Goal: Transaction & Acquisition: Purchase product/service

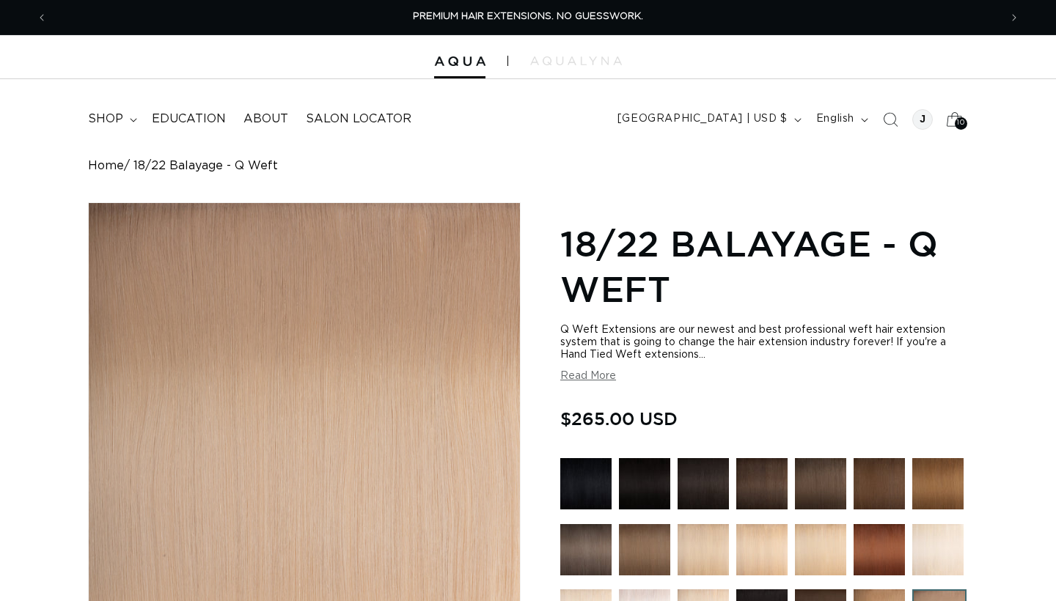
click at [958, 123] on span "10" at bounding box center [960, 123] width 7 height 12
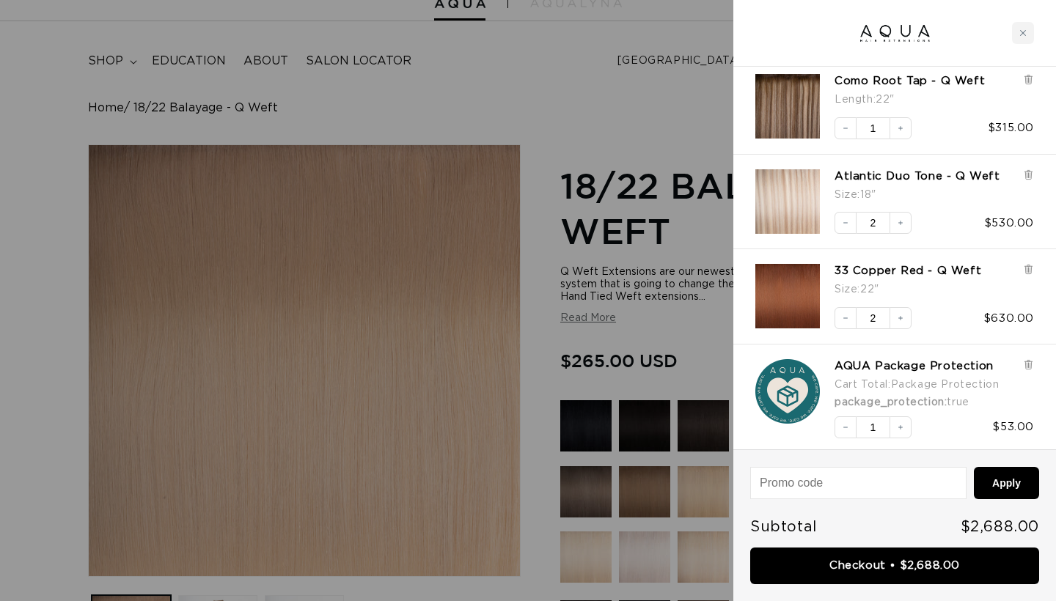
scroll to position [0, 1903]
click at [655, 106] on div at bounding box center [528, 300] width 1056 height 601
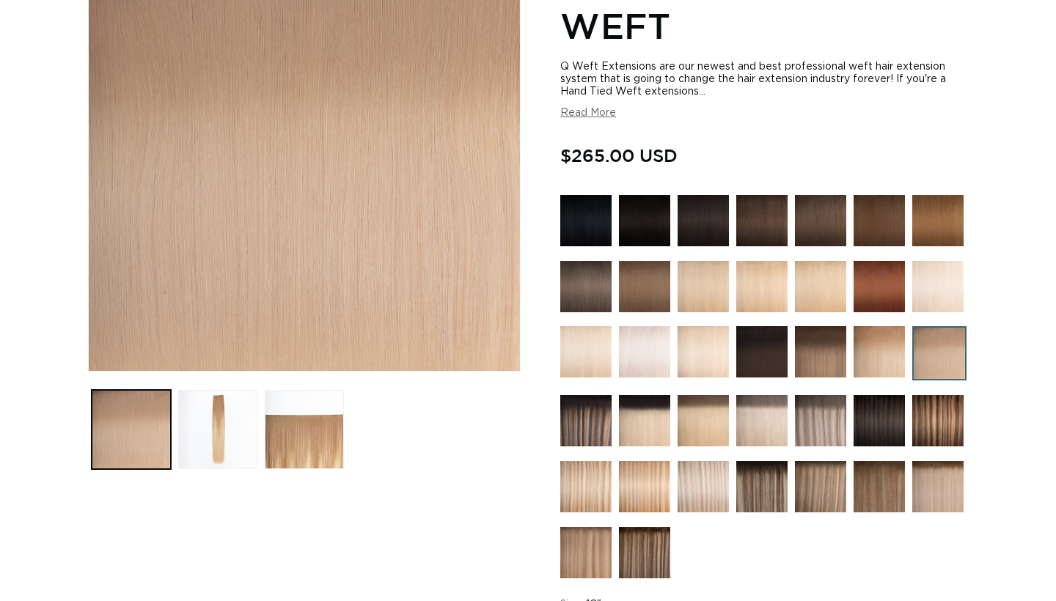
scroll to position [268, 0]
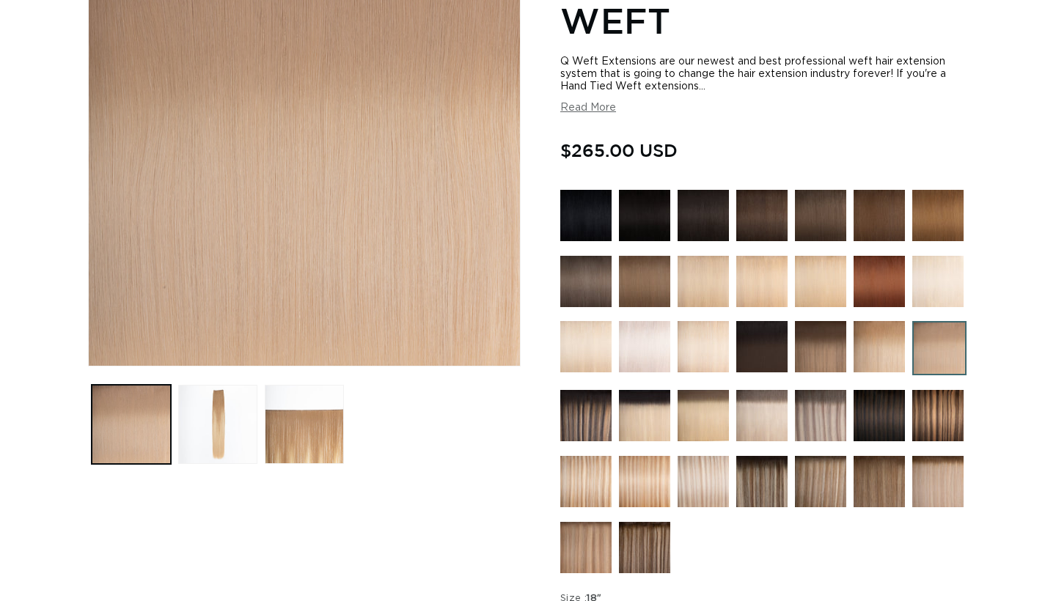
click at [755, 411] on img at bounding box center [761, 415] width 51 height 51
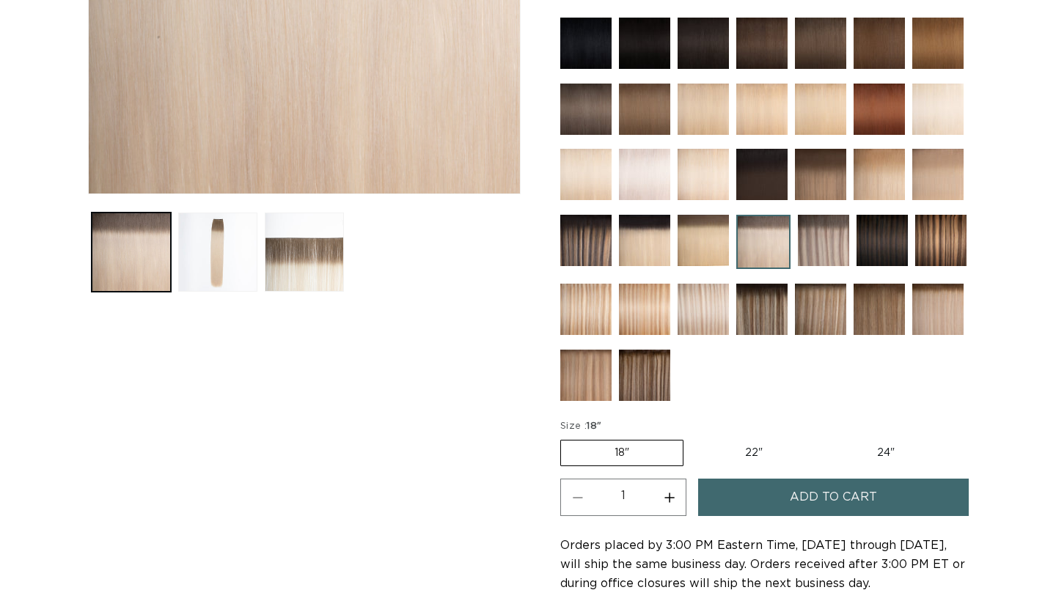
scroll to position [457, 0]
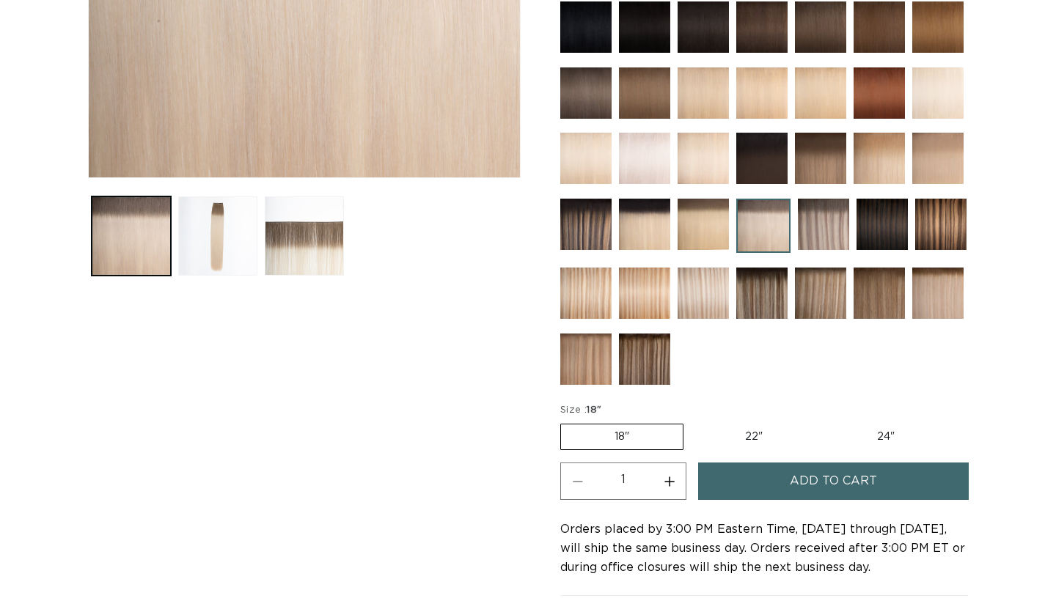
click at [666, 482] on button "Increase quantity for 8AB/60A Rooted - Q Weft" at bounding box center [669, 481] width 33 height 37
type input "2"
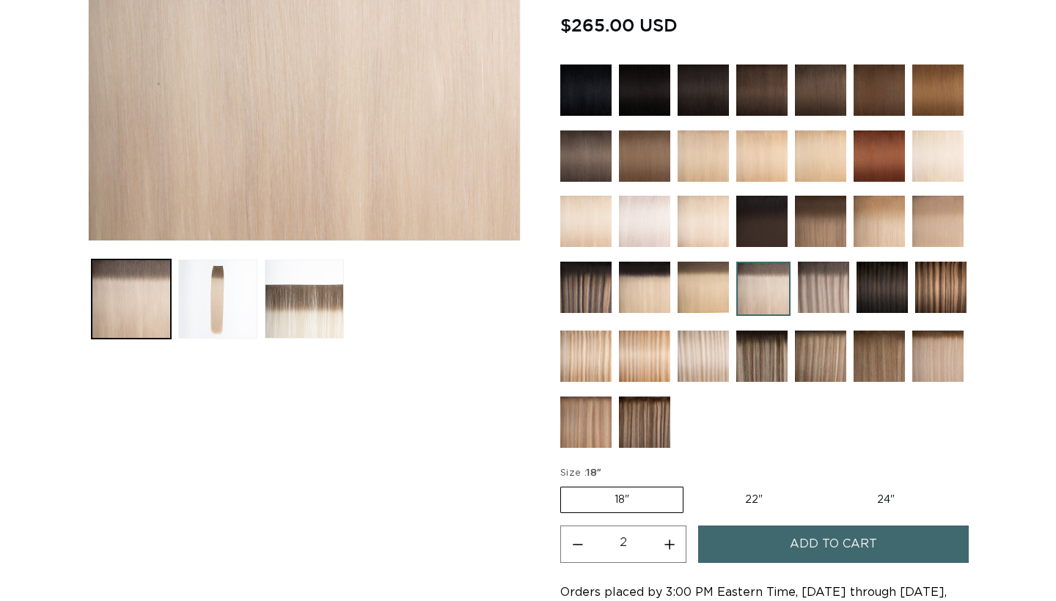
scroll to position [0, 0]
click at [793, 538] on span "Add to cart" at bounding box center [833, 544] width 87 height 37
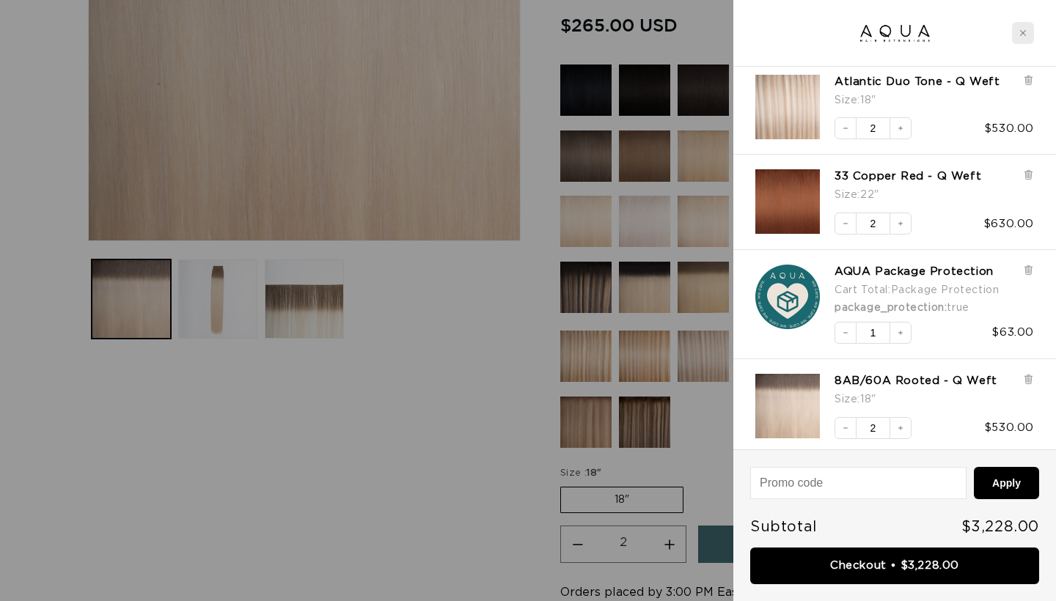
scroll to position [0, 952]
click at [1027, 28] on div "Close cart" at bounding box center [1023, 33] width 22 height 22
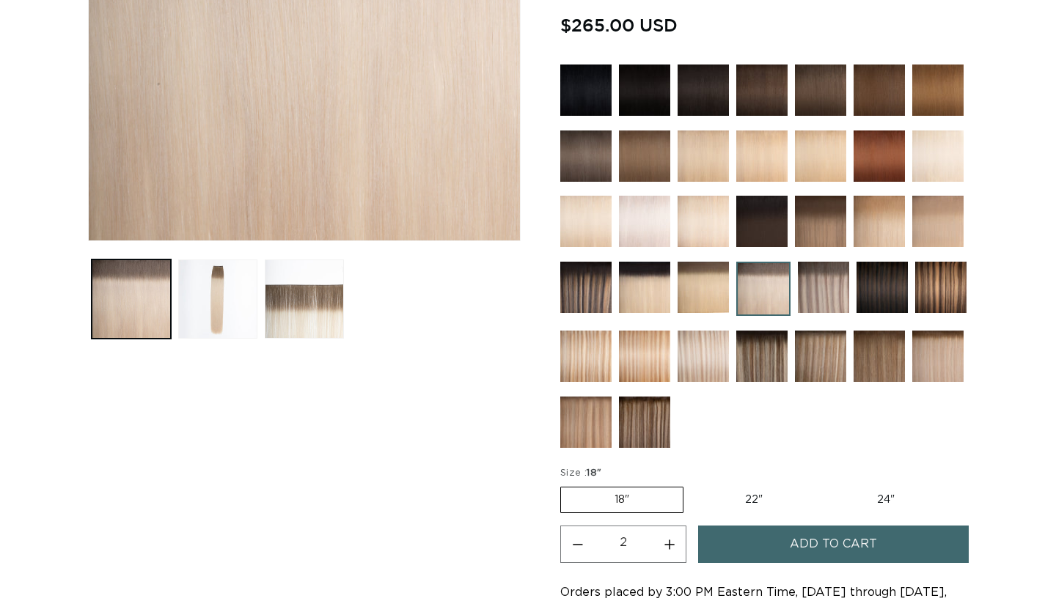
scroll to position [0, 0]
click at [593, 285] on img at bounding box center [585, 287] width 51 height 51
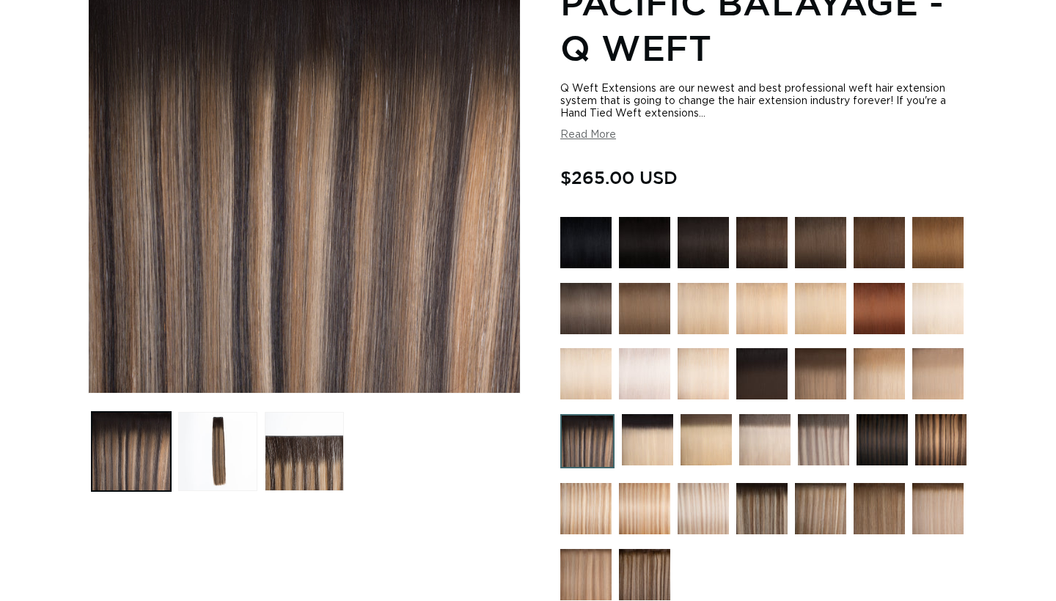
scroll to position [0, 952]
click at [894, 441] on img at bounding box center [881, 439] width 51 height 51
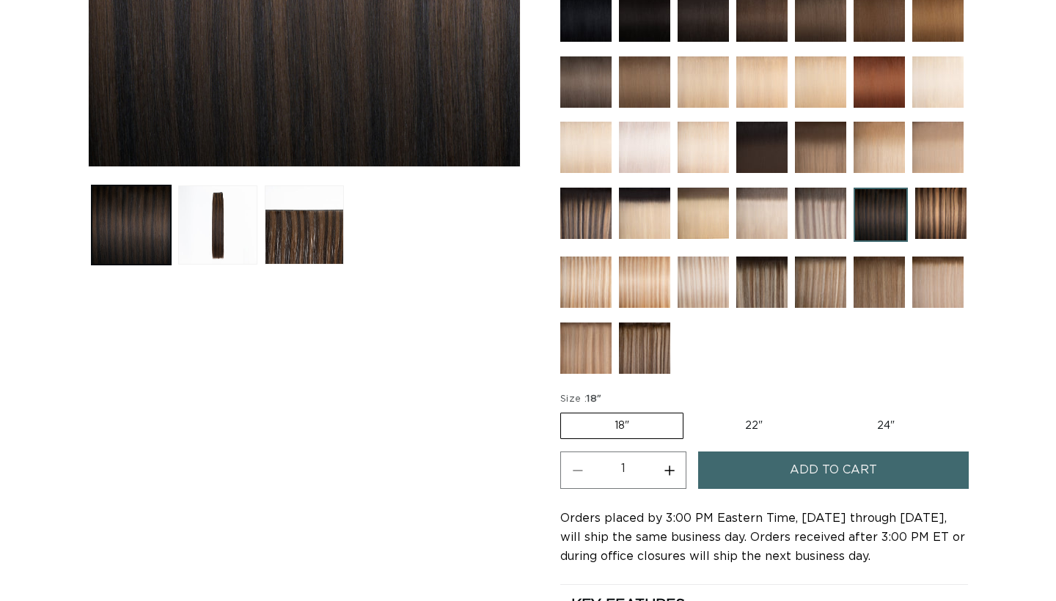
scroll to position [0, 952]
click at [762, 422] on label "22" Variant sold out or unavailable" at bounding box center [753, 426] width 125 height 25
click at [691, 411] on input "22" Variant sold out or unavailable" at bounding box center [691, 410] width 1 height 1
radio input "true"
click at [773, 474] on button "Add to cart" at bounding box center [833, 470] width 271 height 37
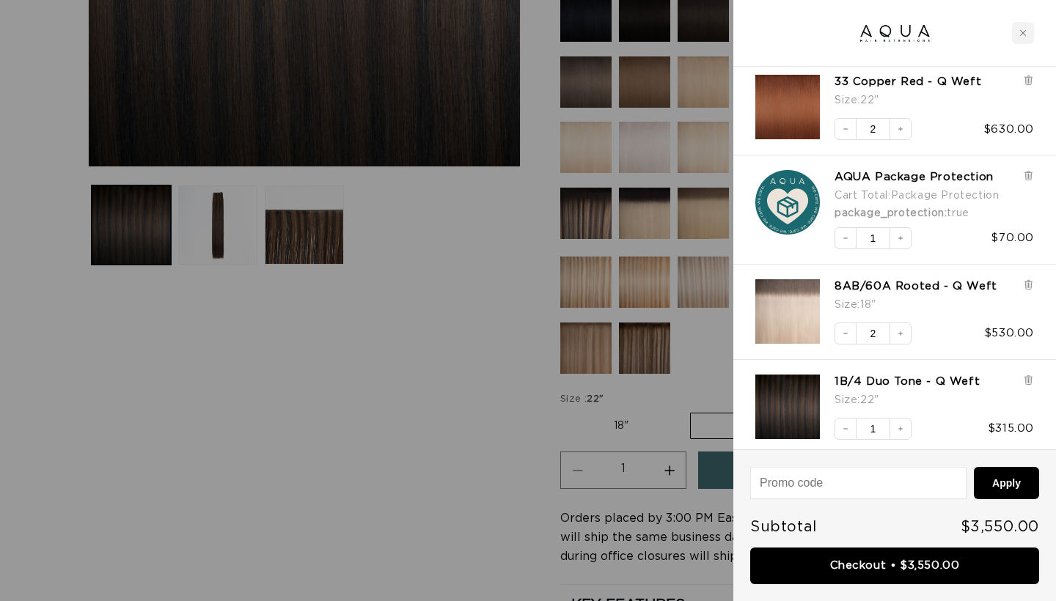
scroll to position [0, 952]
click at [515, 422] on div at bounding box center [528, 300] width 1056 height 601
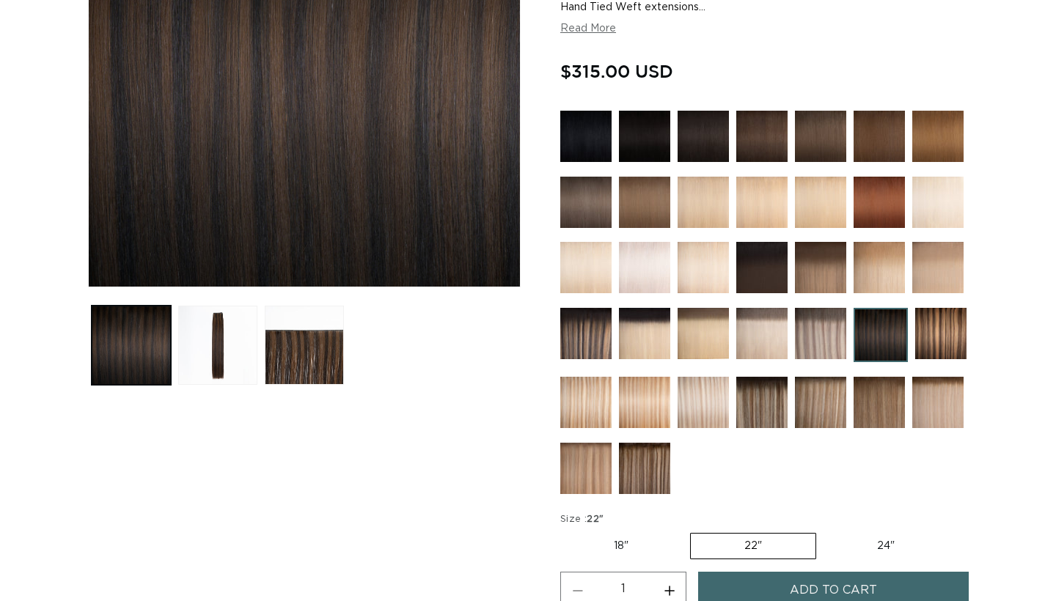
scroll to position [0, 1903]
click at [641, 139] on img at bounding box center [644, 136] width 51 height 51
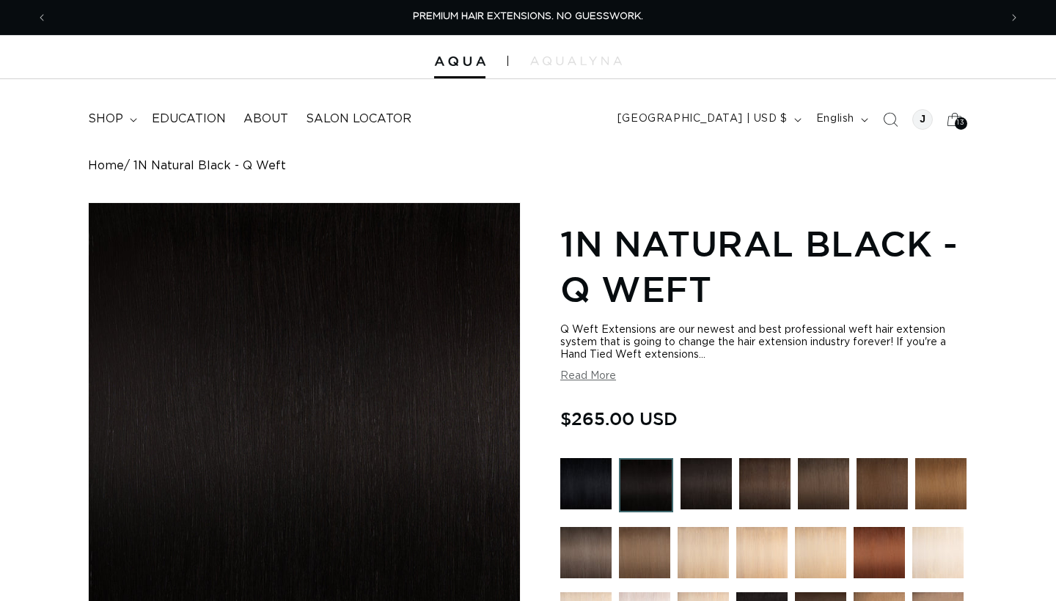
click at [702, 486] on img at bounding box center [705, 483] width 51 height 51
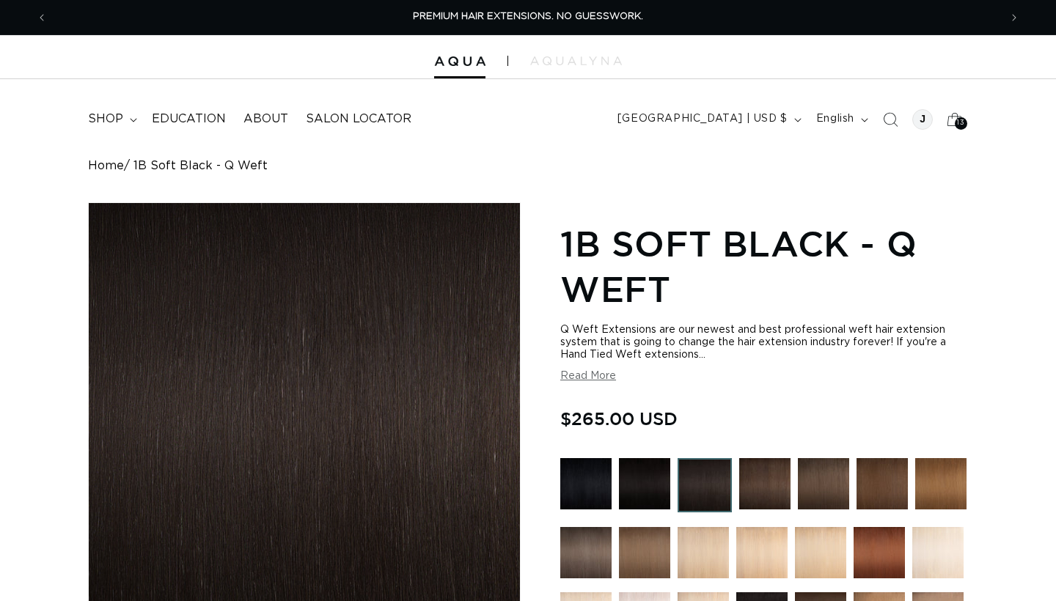
click at [763, 483] on img at bounding box center [764, 483] width 51 height 51
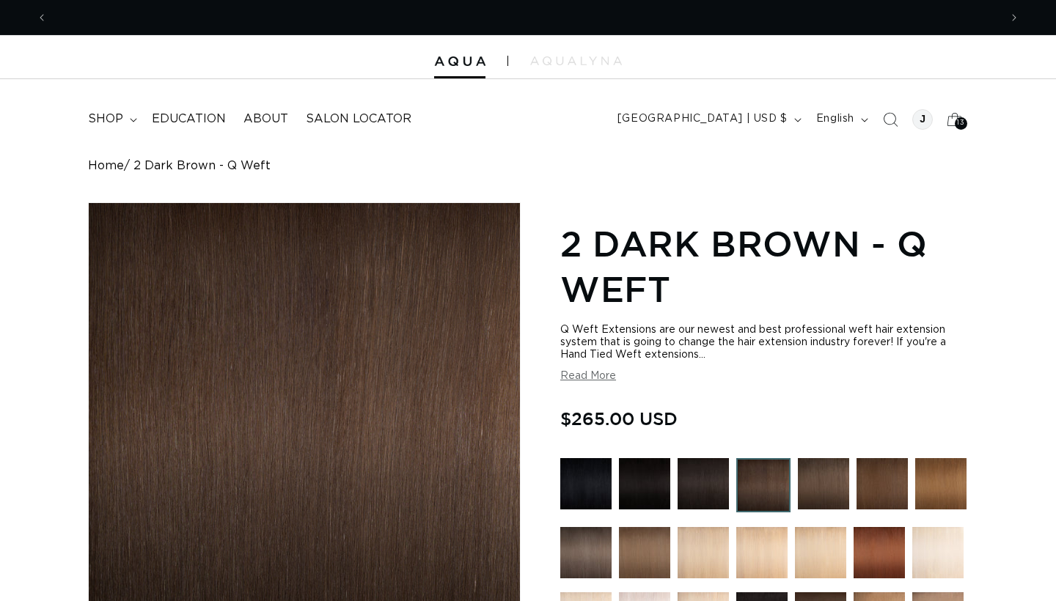
scroll to position [0, 952]
click at [705, 489] on img at bounding box center [702, 483] width 51 height 51
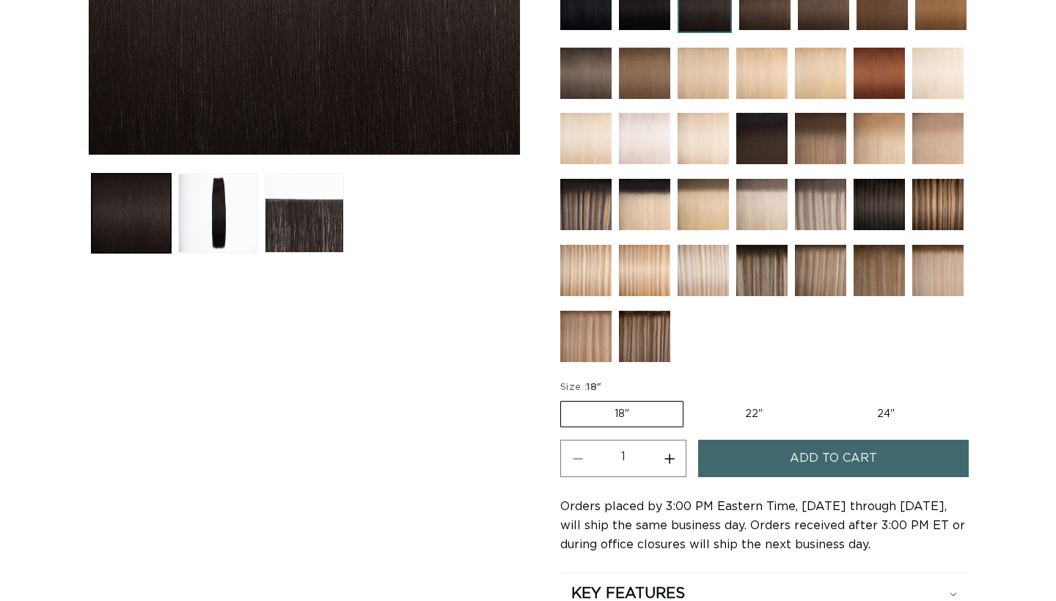
scroll to position [480, 0]
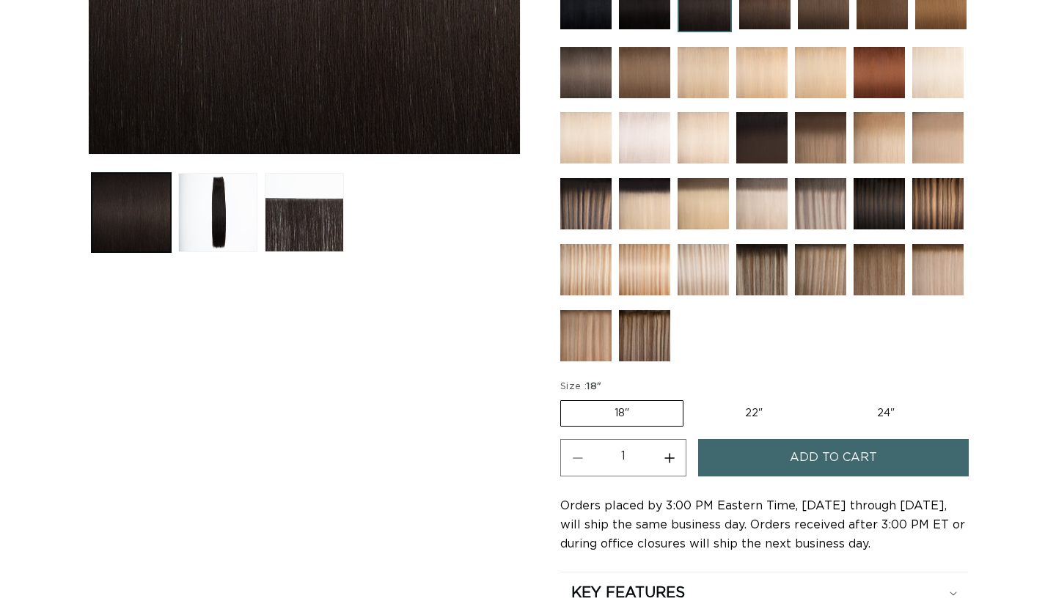
click at [760, 407] on label "22" Variant sold out or unavailable" at bounding box center [753, 413] width 125 height 25
click at [691, 398] on input "22" Variant sold out or unavailable" at bounding box center [691, 397] width 1 height 1
radio input "true"
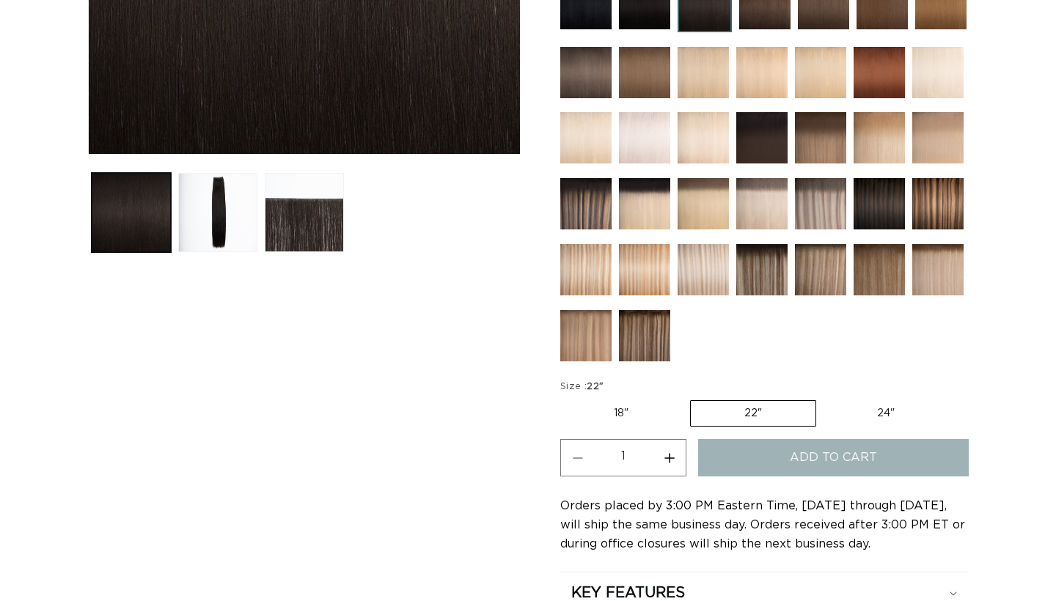
scroll to position [0, 952]
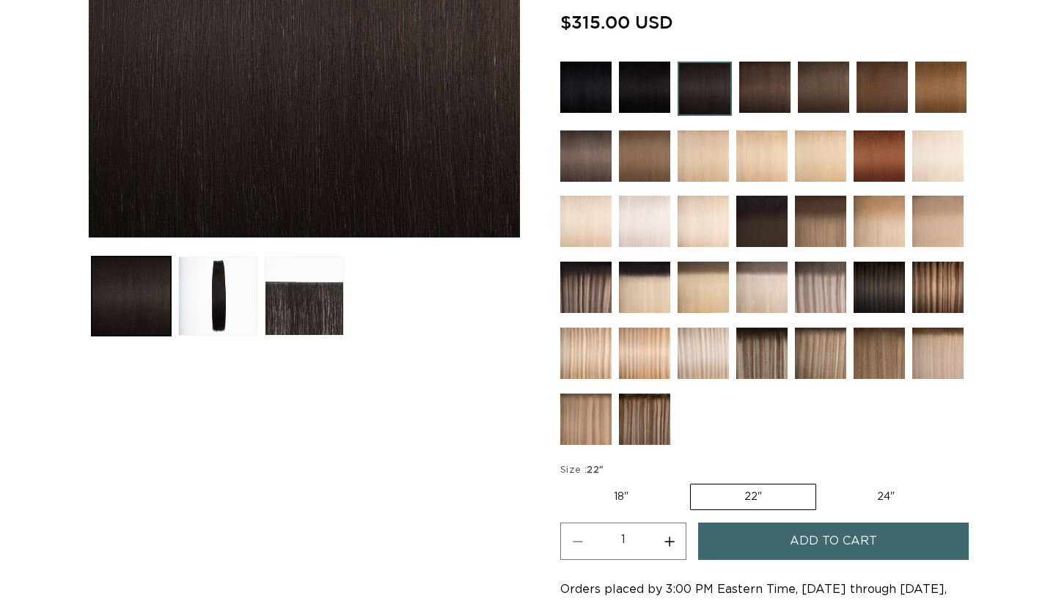
scroll to position [422, 0]
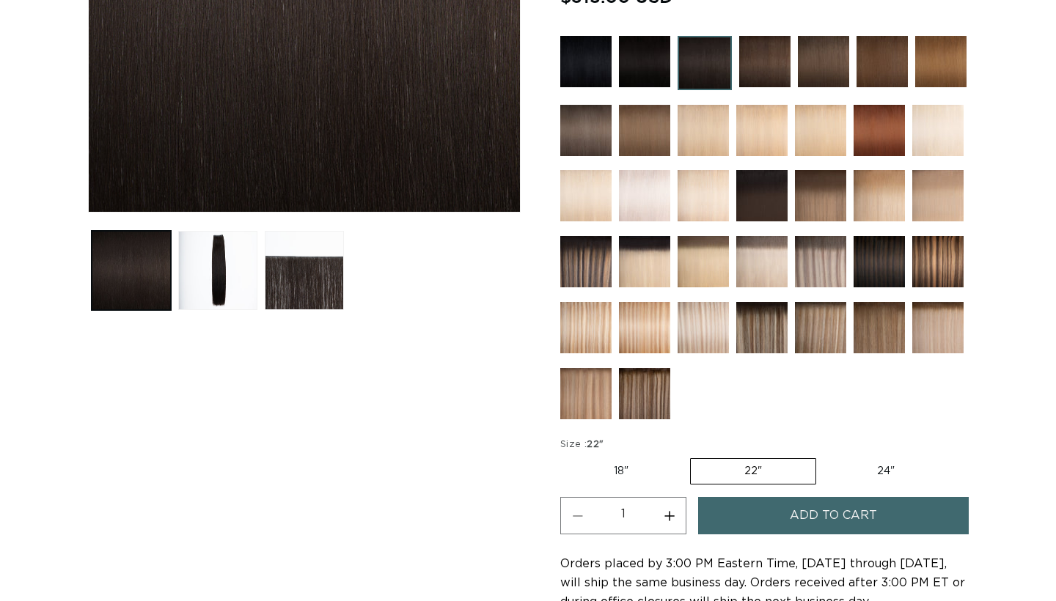
click at [824, 514] on span "Add to cart" at bounding box center [833, 515] width 87 height 37
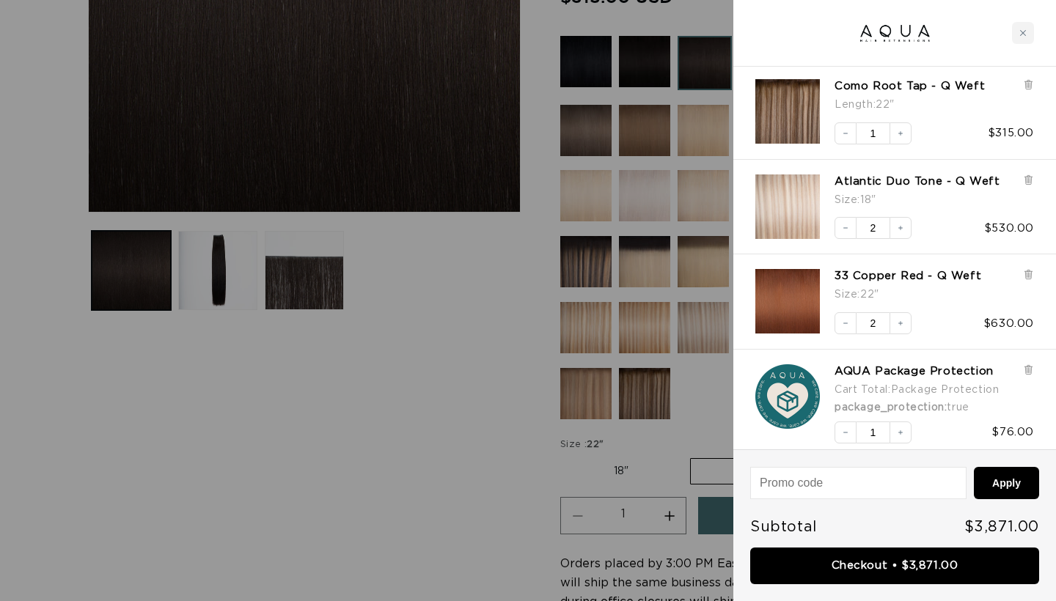
scroll to position [381, 0]
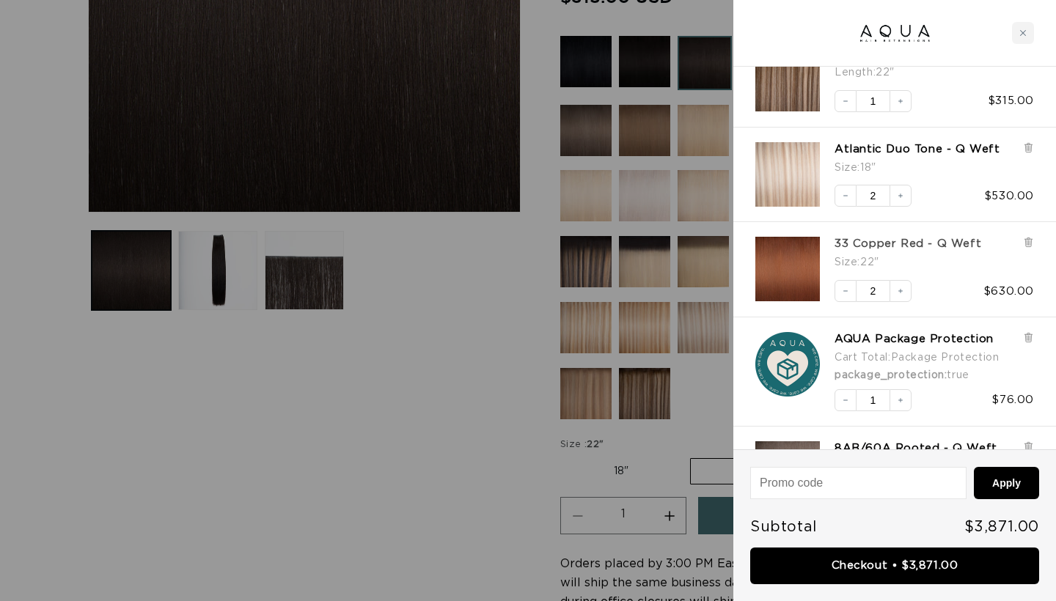
click at [931, 237] on link "33 Copper Red - Q Weft" at bounding box center [907, 244] width 147 height 15
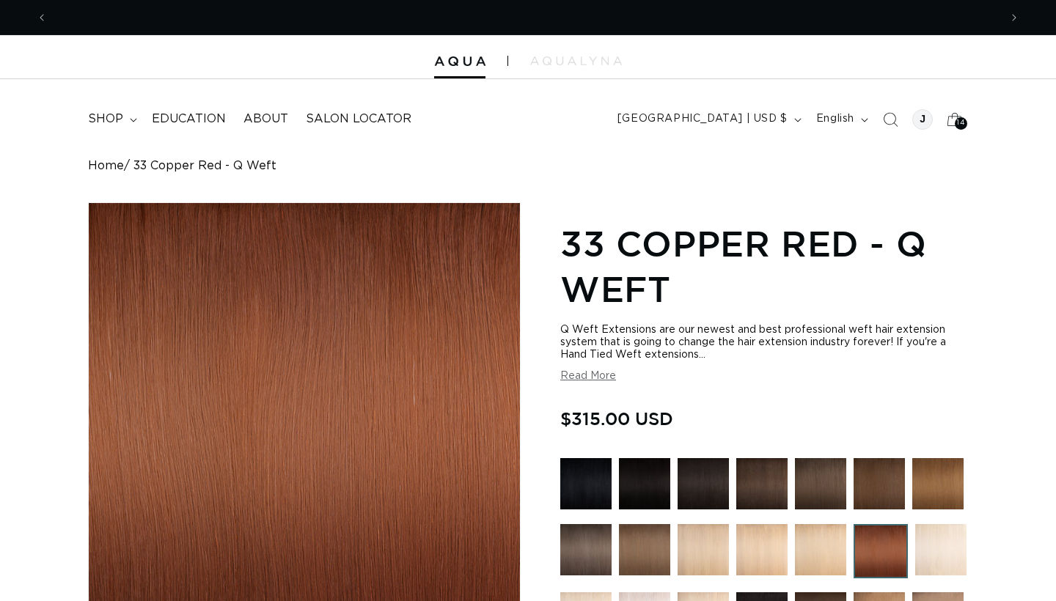
scroll to position [0, 952]
click at [955, 110] on icon at bounding box center [954, 119] width 34 height 34
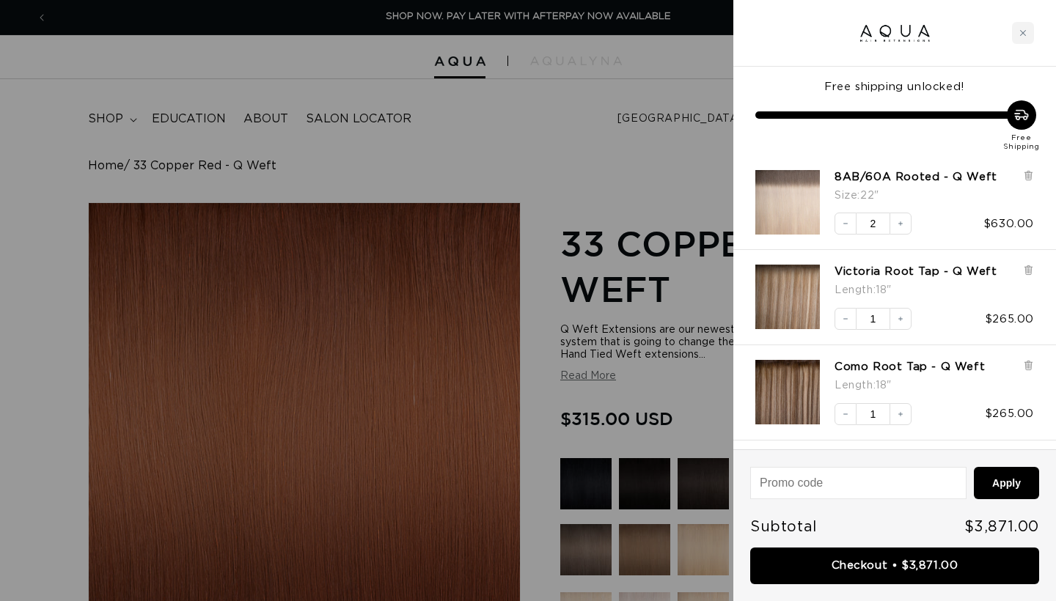
click at [870, 485] on input at bounding box center [858, 483] width 215 height 31
type input "WelcomeAQUA"
click at [1021, 481] on button "Apply" at bounding box center [1006, 483] width 65 height 32
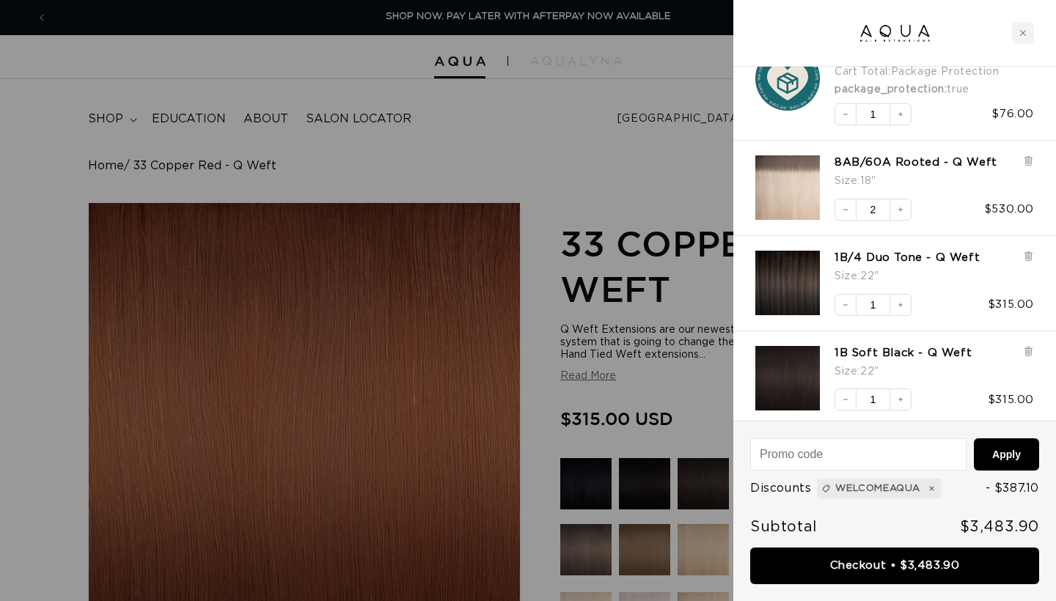
scroll to position [694, 0]
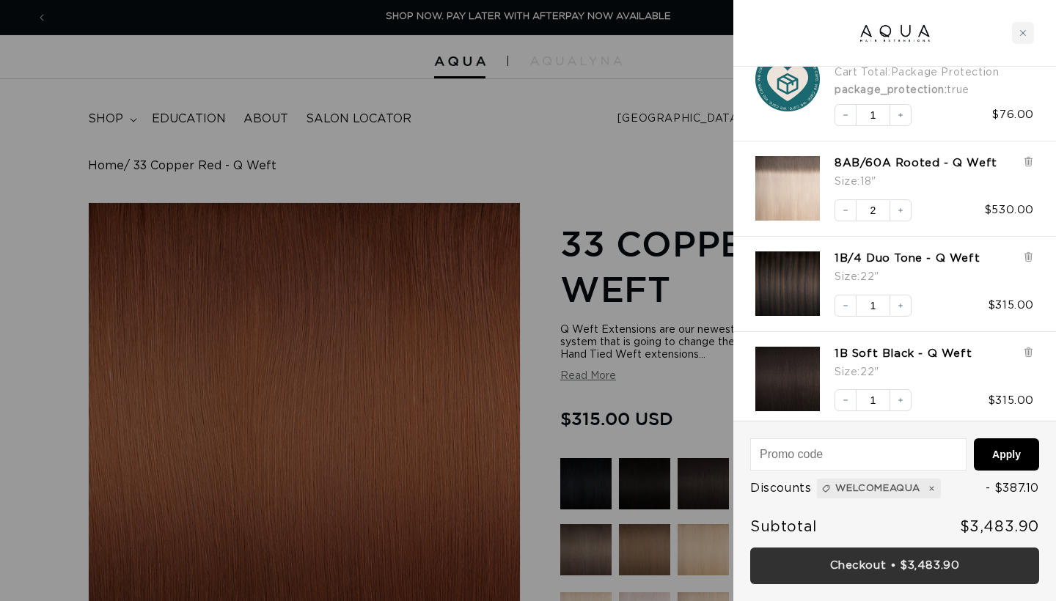
click at [849, 565] on link "Checkout • $3,483.90" at bounding box center [894, 566] width 289 height 37
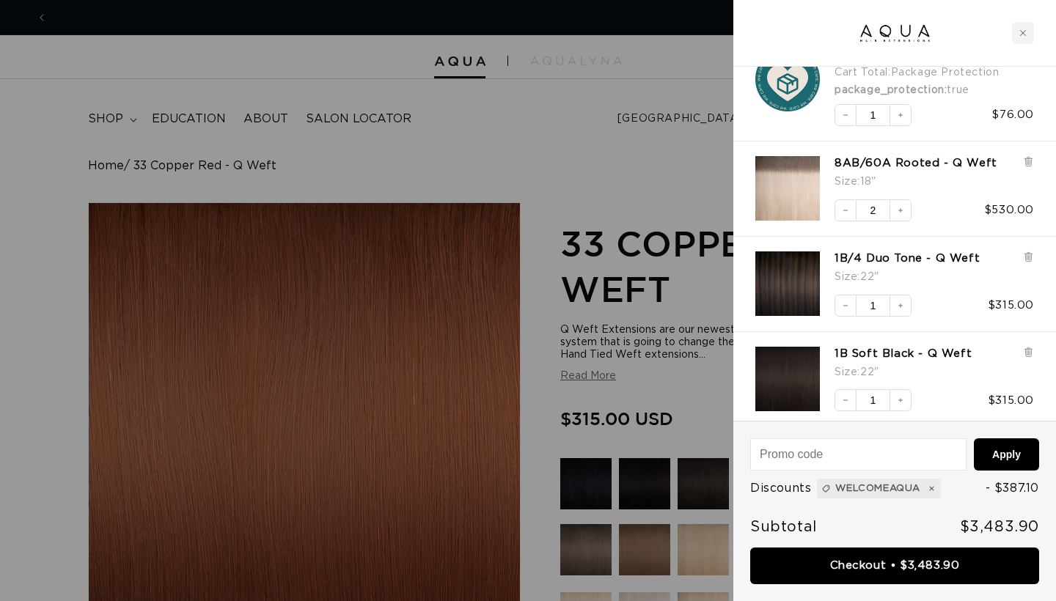
scroll to position [0, 0]
click at [1017, 31] on div "Close cart" at bounding box center [1023, 33] width 22 height 22
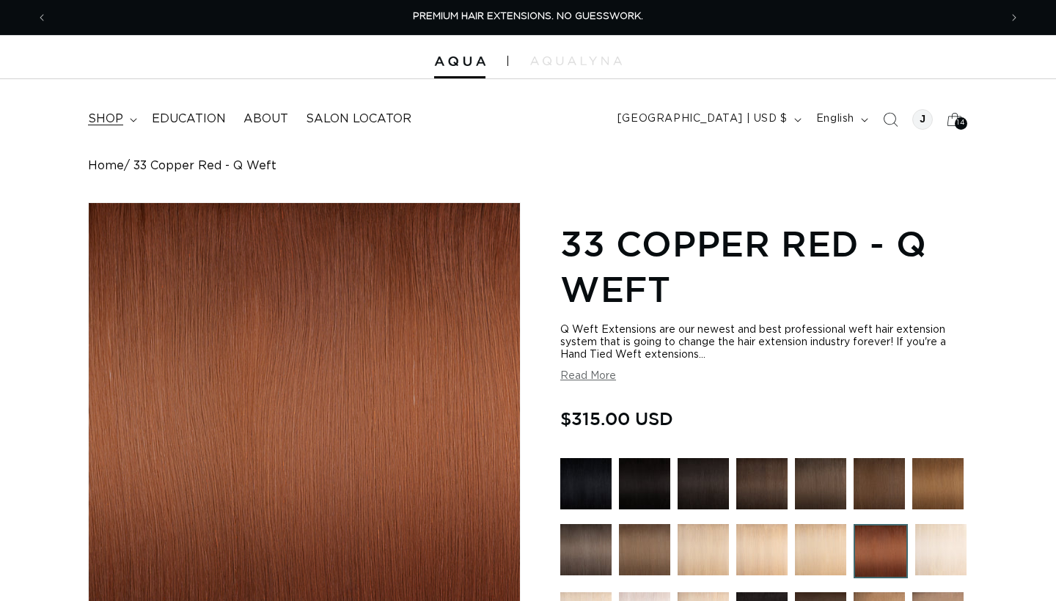
click at [102, 117] on span "shop" at bounding box center [105, 118] width 35 height 15
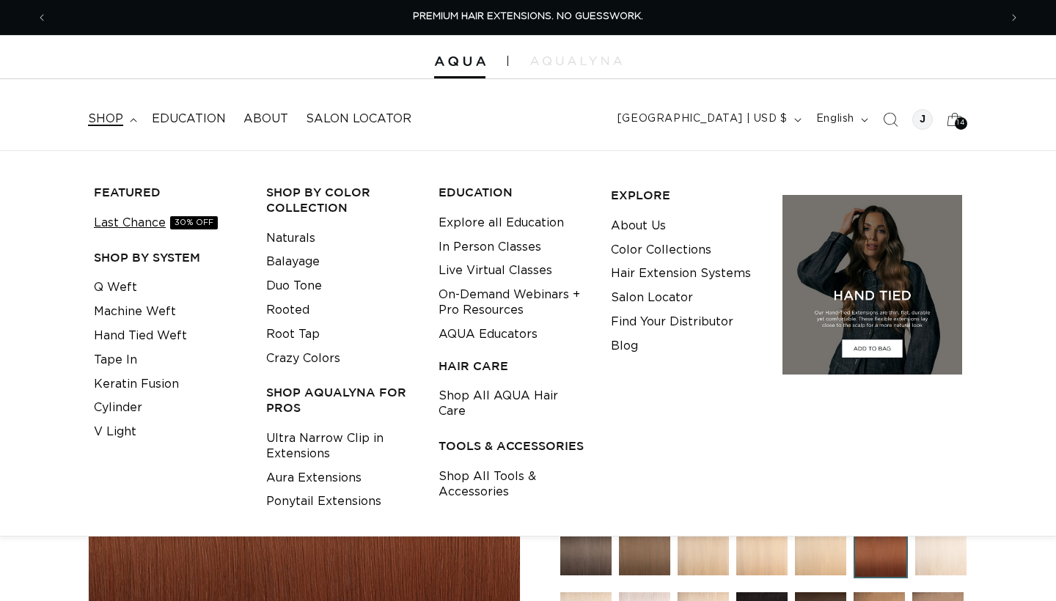
click at [145, 218] on link "Last Chance 30% OFF" at bounding box center [156, 223] width 124 height 24
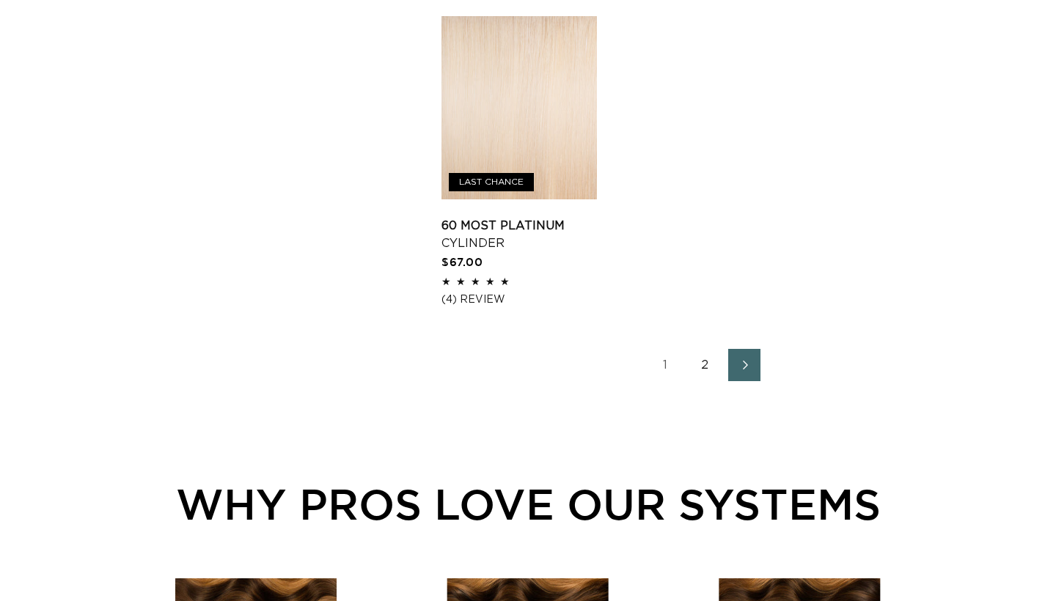
click at [700, 378] on link "2" at bounding box center [704, 365] width 32 height 32
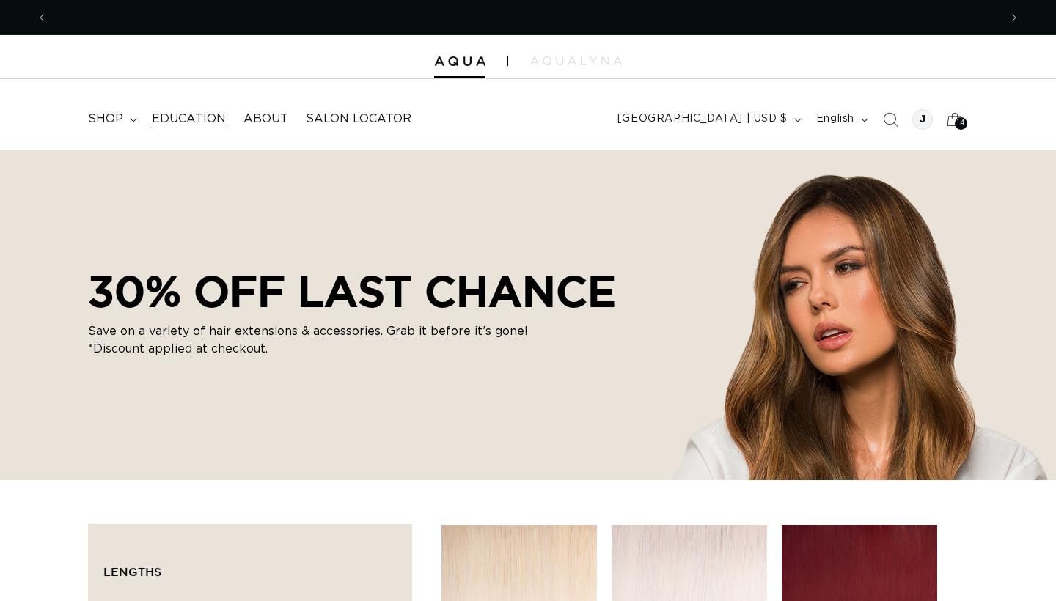
scroll to position [0, 1903]
click at [112, 114] on span "shop" at bounding box center [105, 118] width 35 height 15
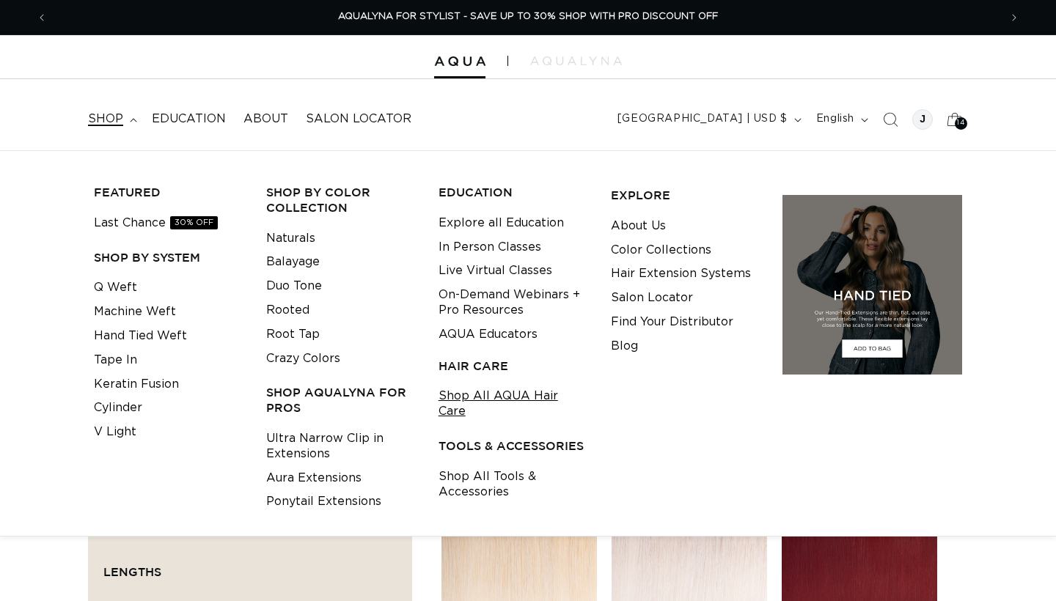
click at [494, 393] on link "Shop All AQUA Hair Care" at bounding box center [513, 404] width 150 height 40
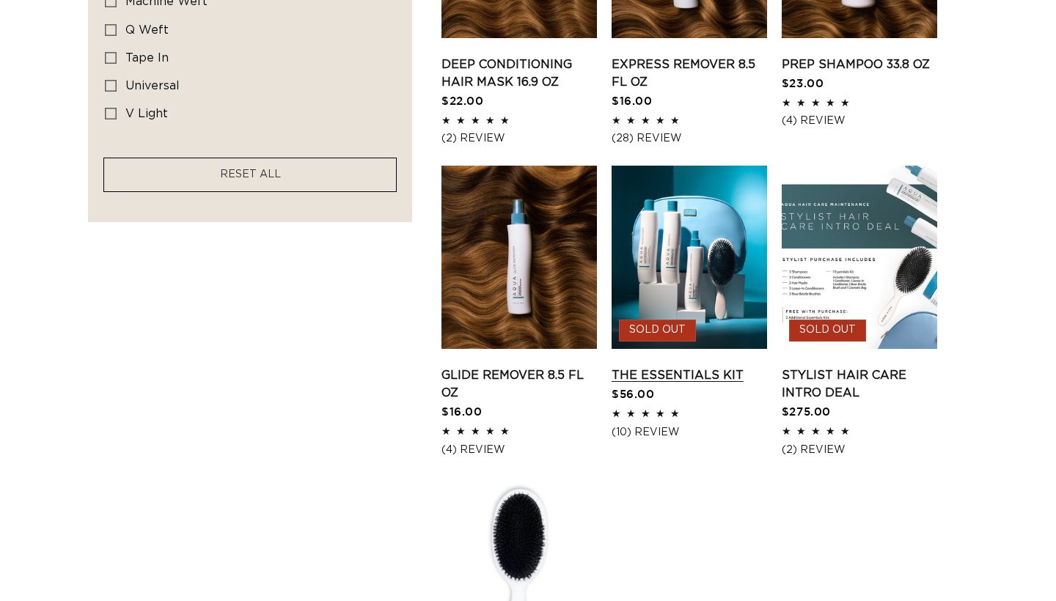
scroll to position [0, 952]
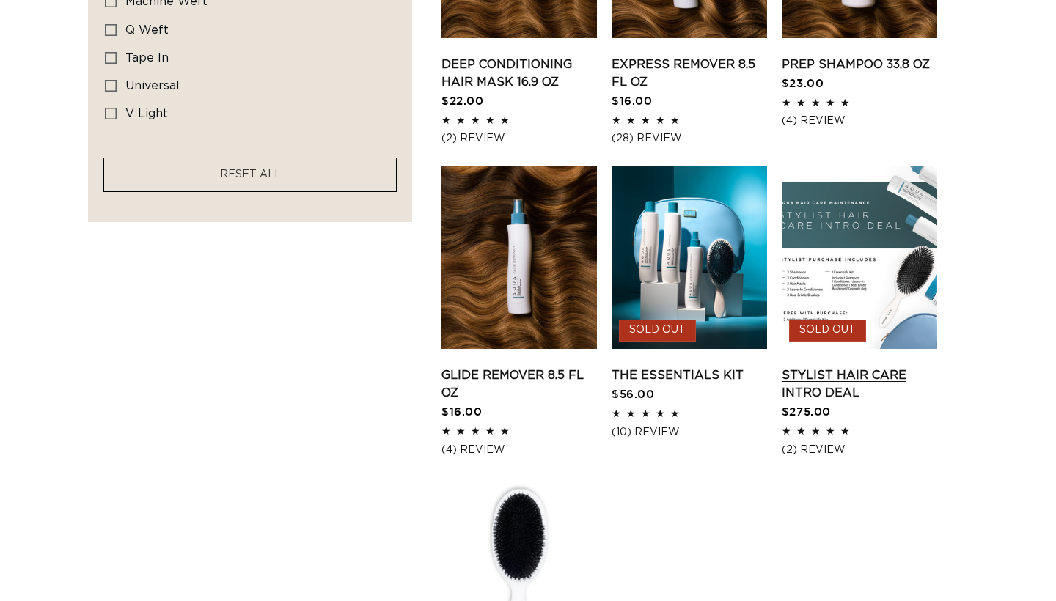
click at [848, 367] on link "Stylist Hair Care Intro Deal" at bounding box center [859, 384] width 155 height 35
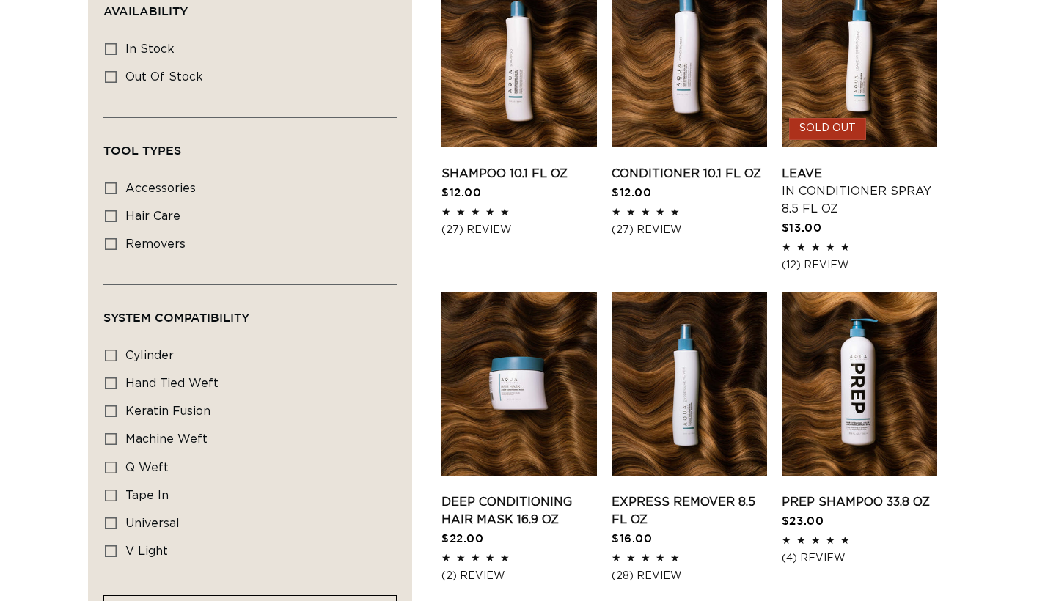
click at [532, 169] on link "Shampoo 10.1 fl oz" at bounding box center [518, 174] width 155 height 18
click at [698, 165] on link "Conditioner 10.1 fl oz" at bounding box center [688, 174] width 155 height 18
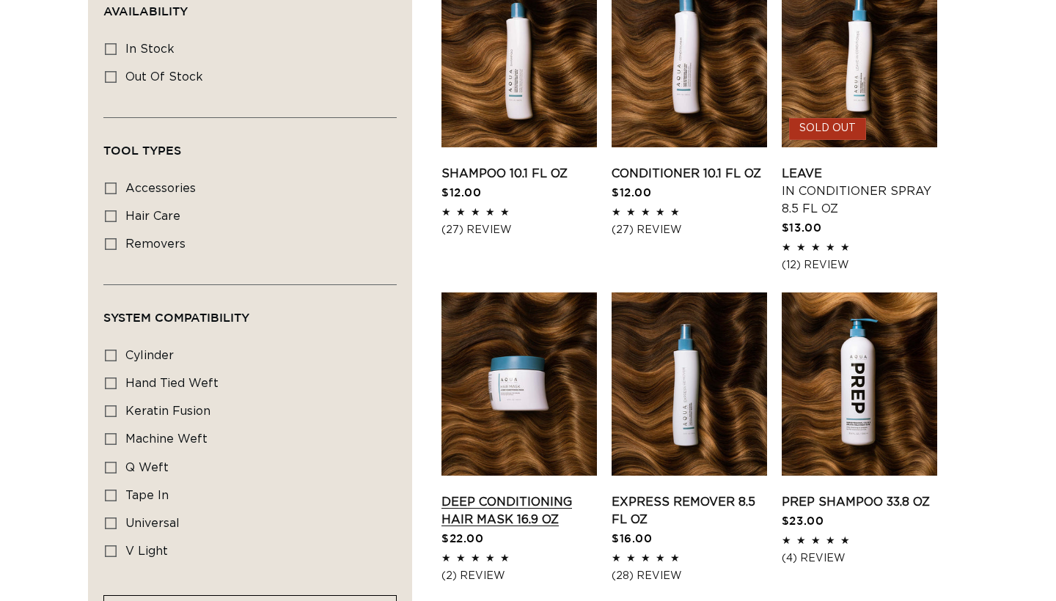
click at [518, 493] on link "Deep Conditioning Hair Mask 16.9 oz" at bounding box center [518, 510] width 155 height 35
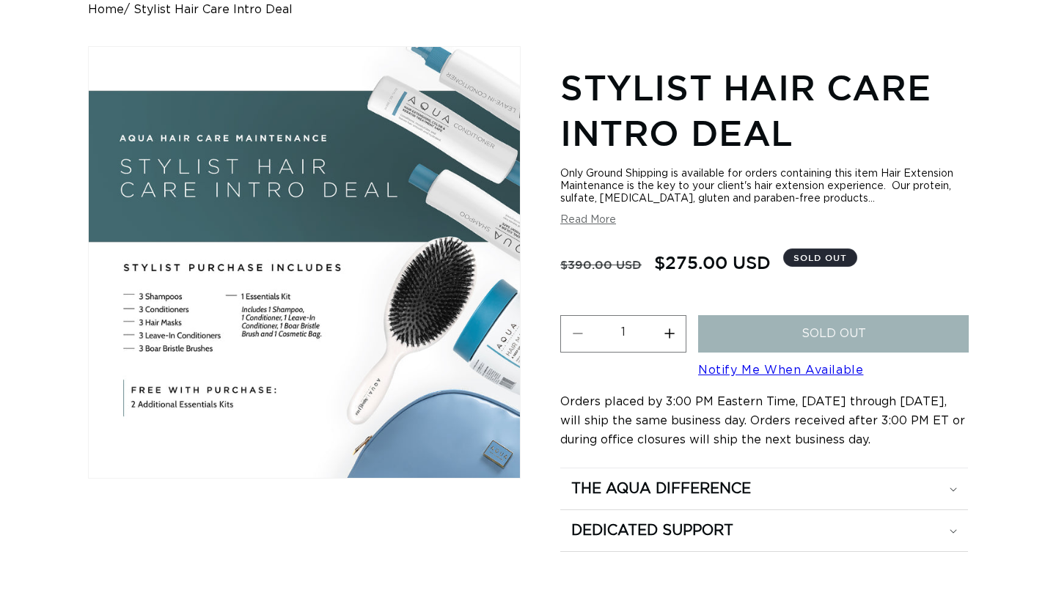
scroll to position [0, 1903]
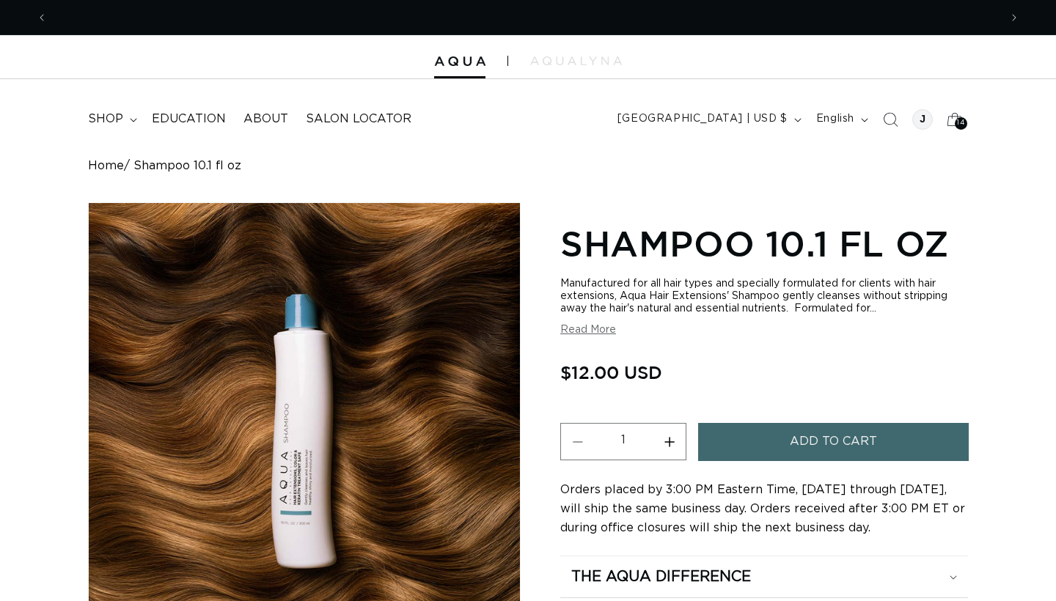
scroll to position [0, 1903]
click at [600, 330] on button "Read More" at bounding box center [588, 330] width 56 height 12
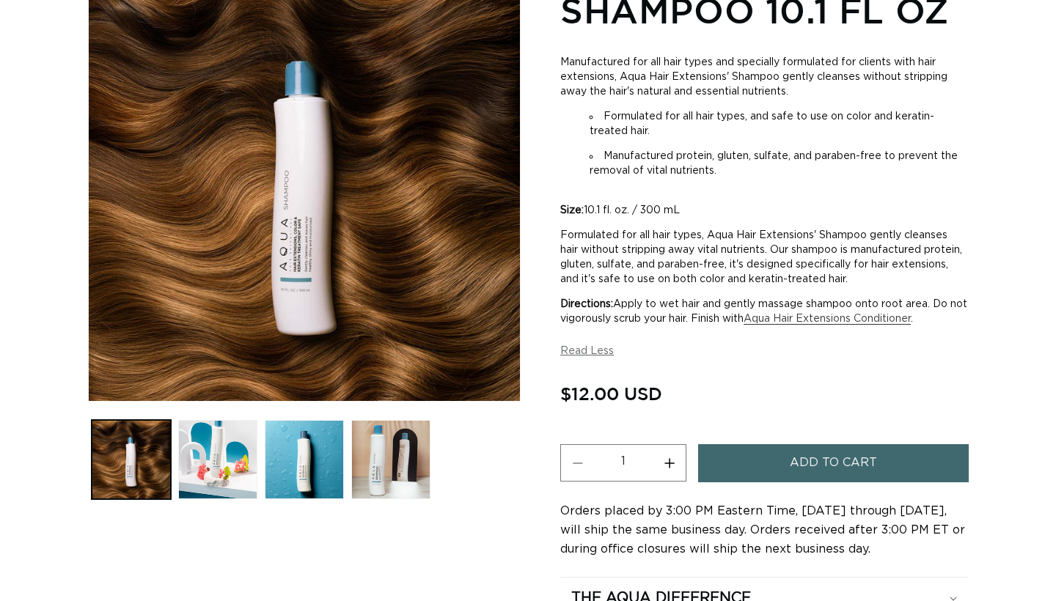
scroll to position [0, 0]
click at [669, 449] on button "Increase quantity for Shampoo 10.1 fl oz" at bounding box center [669, 462] width 33 height 37
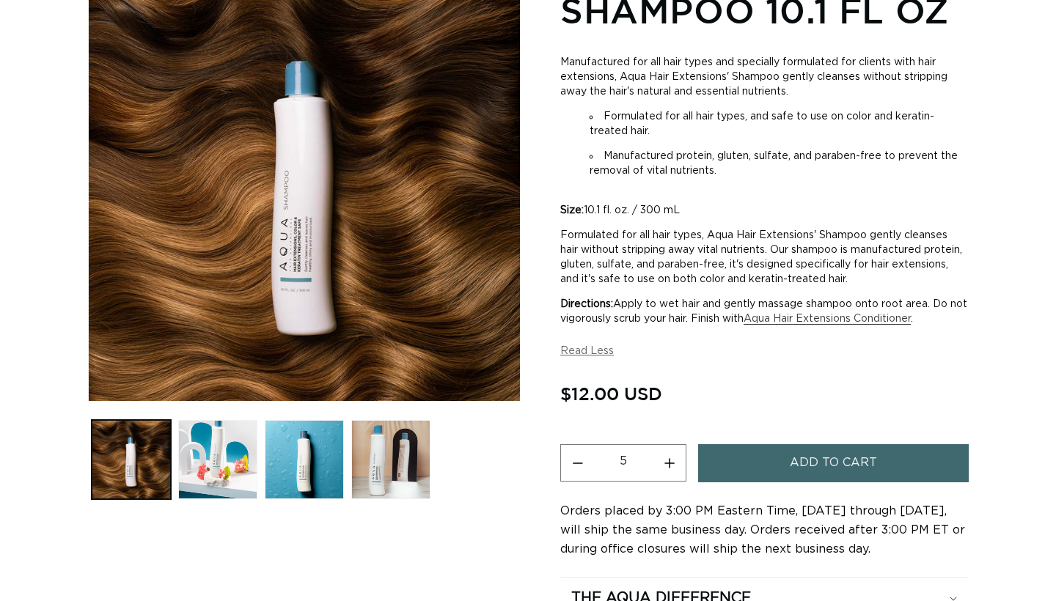
scroll to position [0, 1903]
click at [669, 449] on button "Increase quantity for Shampoo 10.1 fl oz" at bounding box center [669, 462] width 33 height 37
click at [669, 455] on button "Increase quantity for Shampoo 10.1 fl oz" at bounding box center [669, 462] width 33 height 37
type input "7"
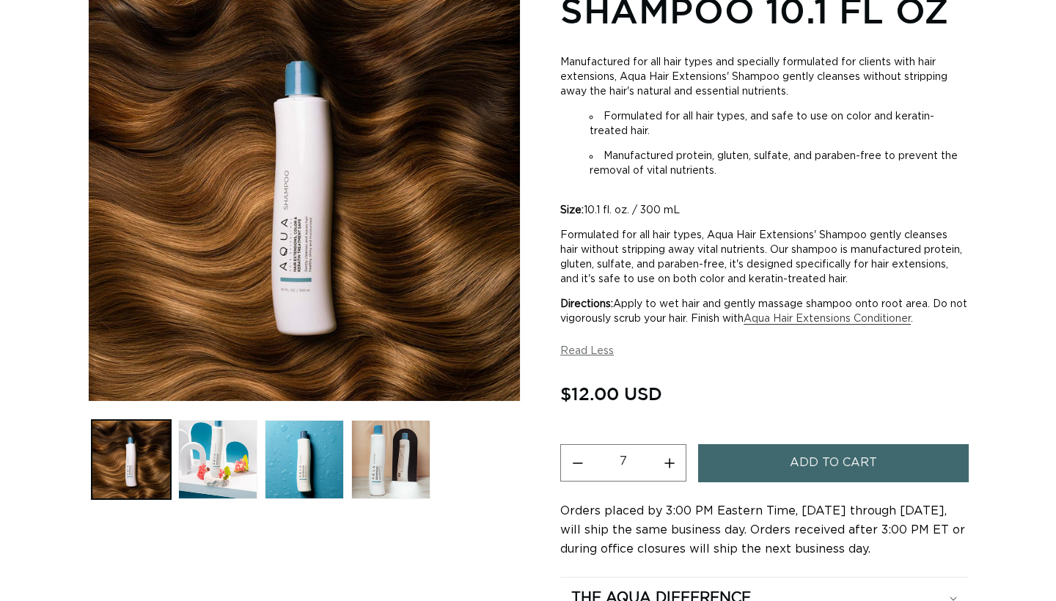
scroll to position [0, 1903]
click at [776, 455] on button "Add to cart" at bounding box center [833, 462] width 271 height 37
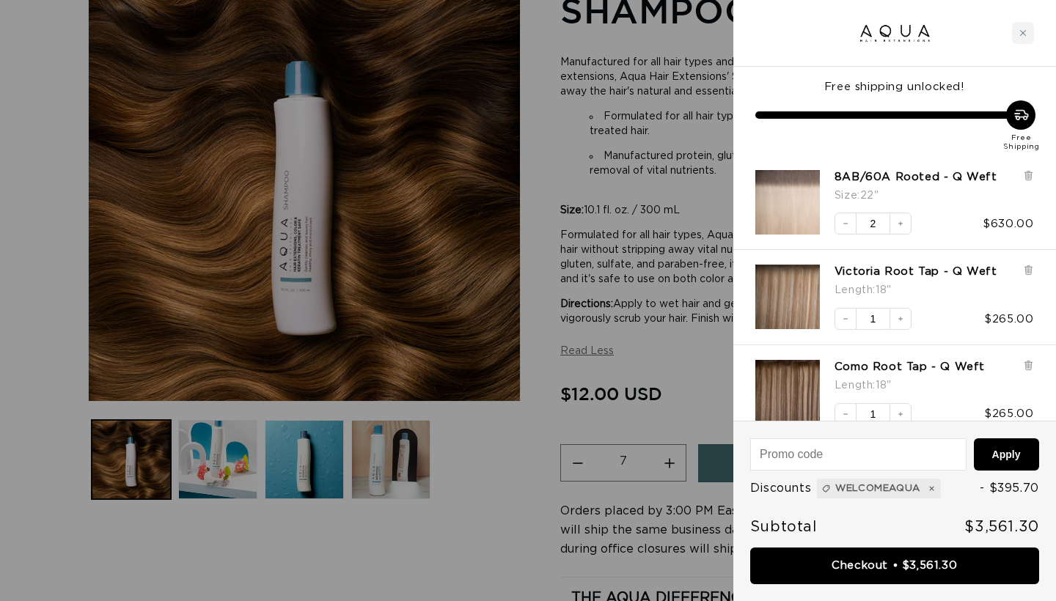
scroll to position [0, 0]
click at [705, 401] on div at bounding box center [528, 300] width 1056 height 601
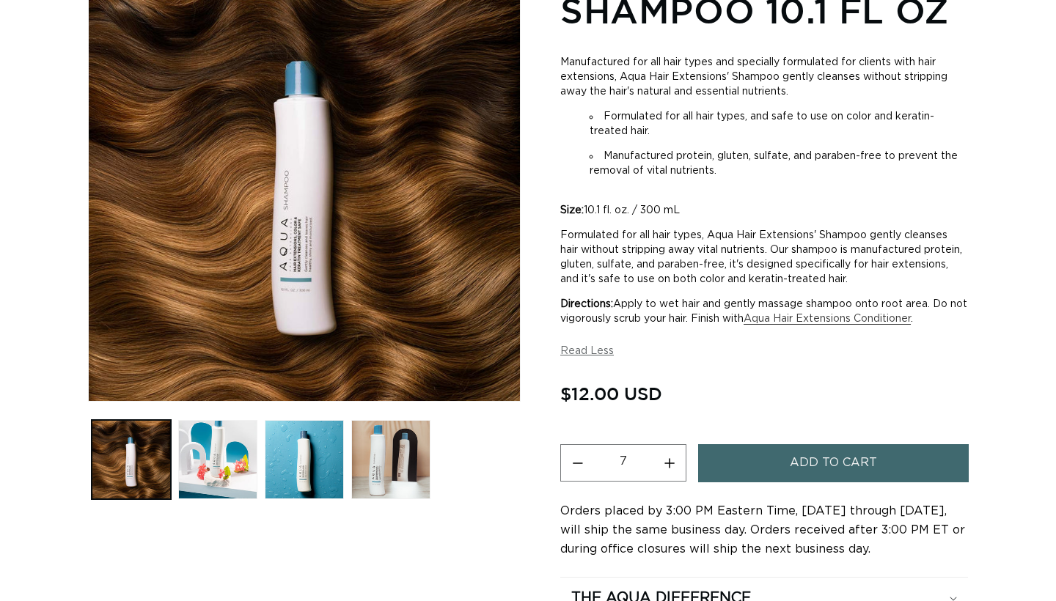
scroll to position [0, 952]
click at [756, 457] on button "Add to cart" at bounding box center [833, 462] width 271 height 37
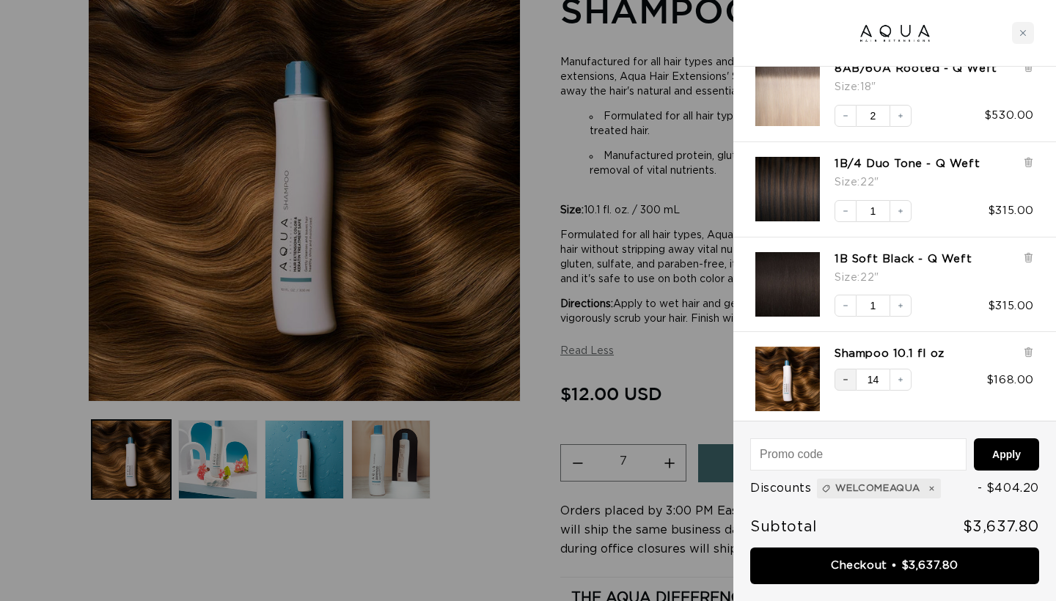
scroll to position [0, 0]
click at [845, 378] on icon "Decrease quantity" at bounding box center [845, 379] width 9 height 9
click at [845, 378] on div "Decrease quantity" at bounding box center [845, 380] width 10 height 10
click at [845, 378] on div "Decrease quantity" at bounding box center [845, 380] width 11 height 11
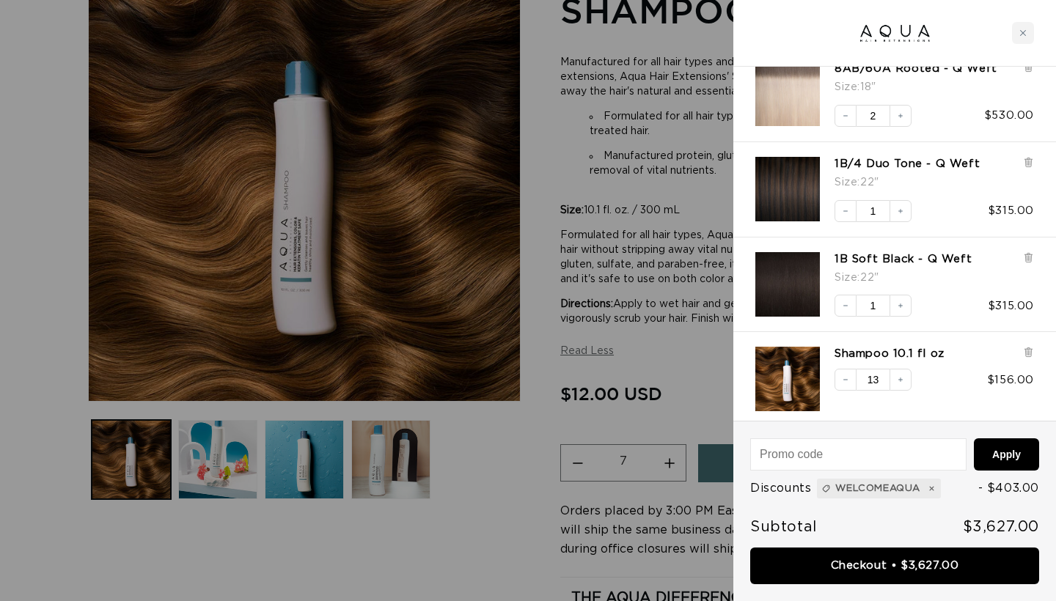
click at [845, 378] on icon "Decrease quantity" at bounding box center [845, 379] width 9 height 9
click at [845, 378] on div "Decrease quantity" at bounding box center [845, 380] width 12 height 12
click at [845, 378] on icon "Decrease quantity" at bounding box center [845, 379] width 9 height 9
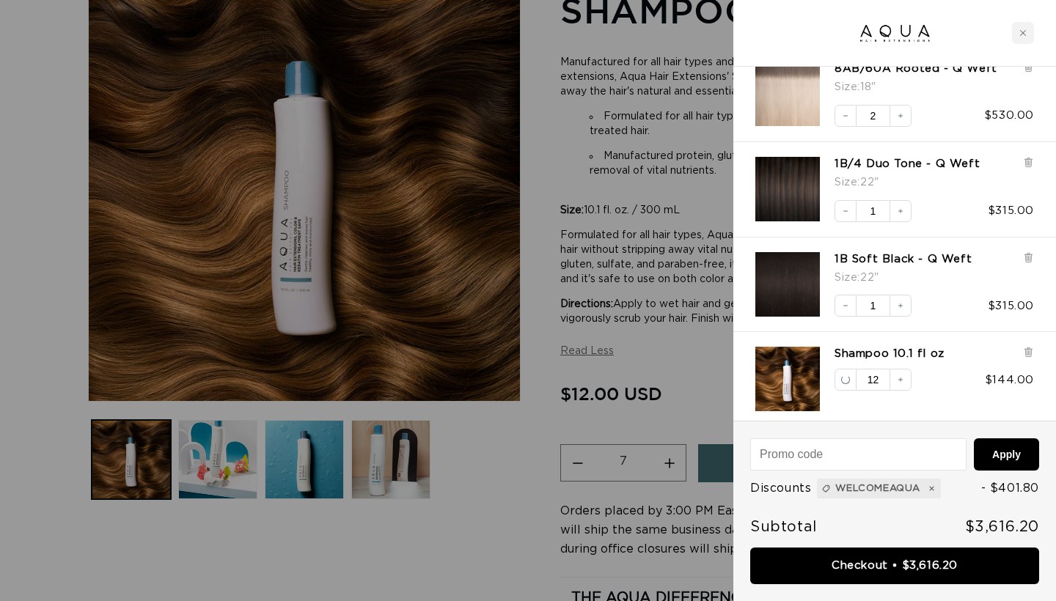
click at [845, 378] on div "Decrease quantity" at bounding box center [845, 380] width 12 height 12
click at [845, 378] on icon "Decrease quantity" at bounding box center [845, 379] width 9 height 9
click at [698, 350] on div at bounding box center [528, 300] width 1056 height 601
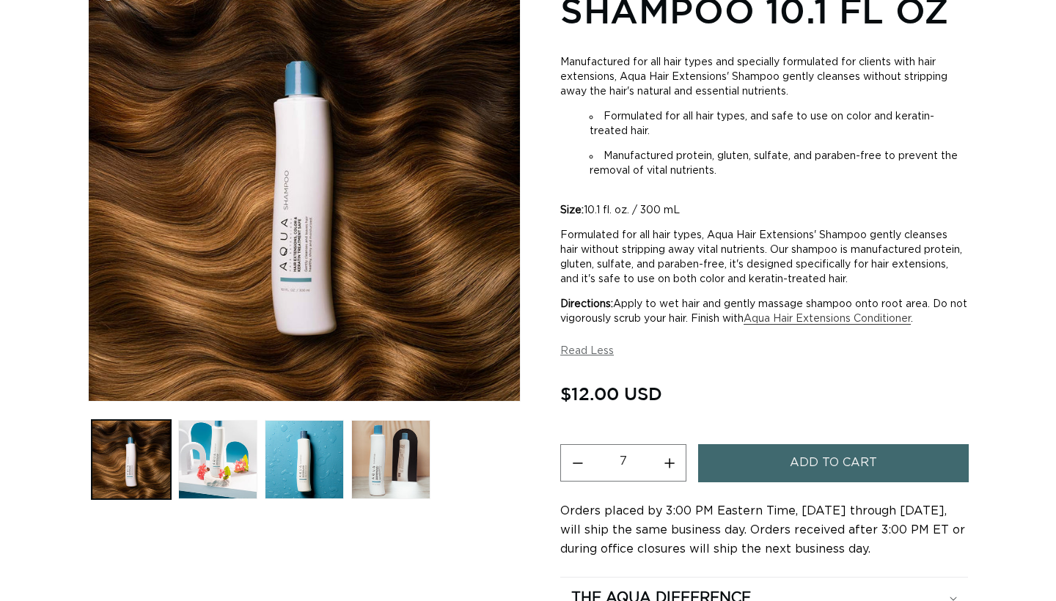
scroll to position [0, 1903]
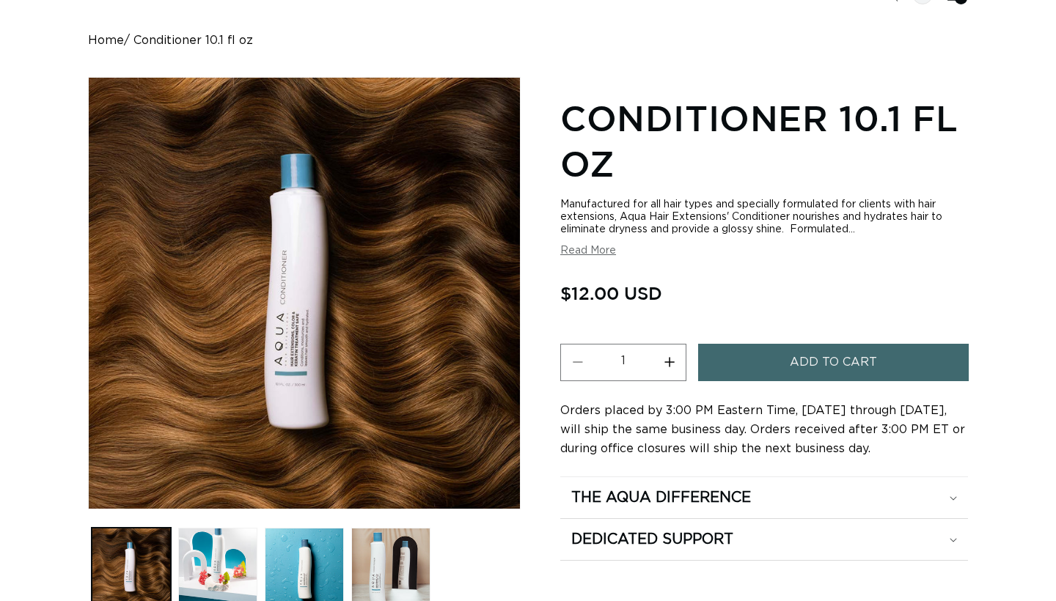
scroll to position [0, 952]
click at [669, 352] on button "Increase quantity for Conditioner 10.1 fl oz" at bounding box center [669, 362] width 33 height 37
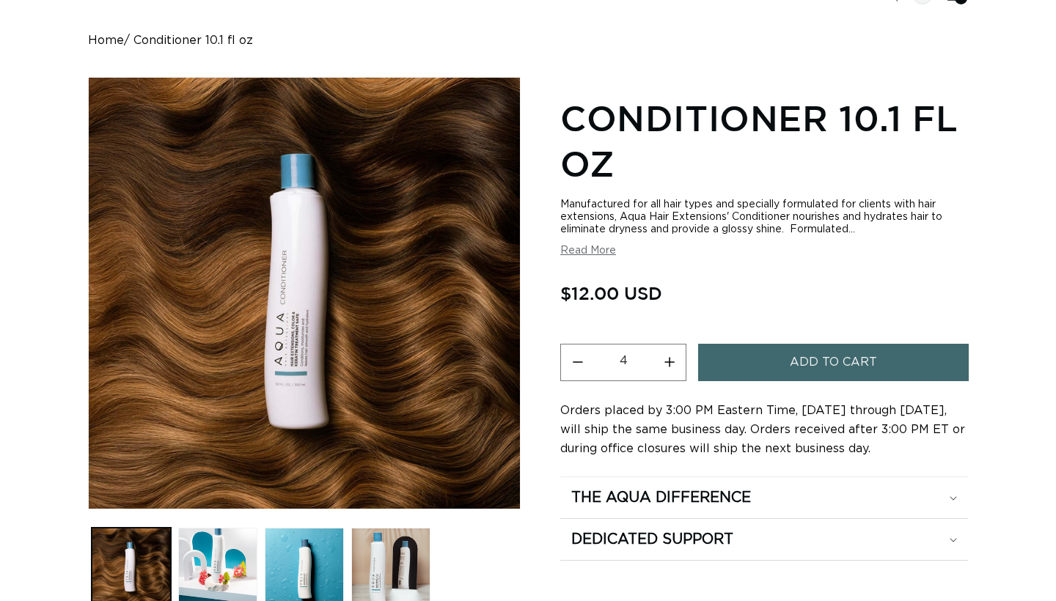
click at [669, 352] on button "Increase quantity for Conditioner 10.1 fl oz" at bounding box center [669, 362] width 33 height 37
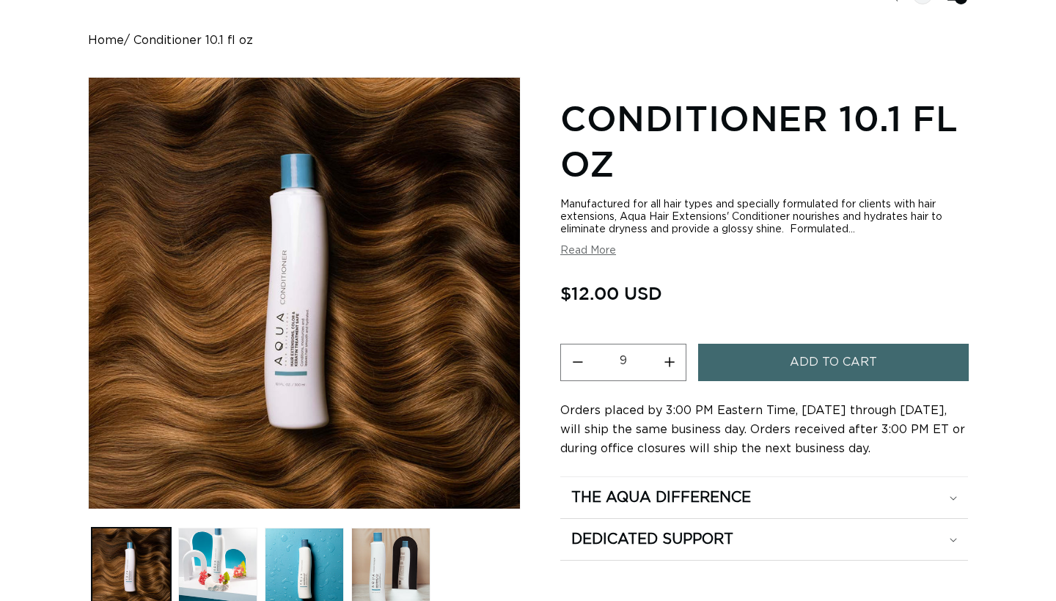
click at [669, 352] on button "Increase quantity for Conditioner 10.1 fl oz" at bounding box center [669, 362] width 33 height 37
type input "10"
click at [606, 250] on button "Read More" at bounding box center [588, 251] width 56 height 12
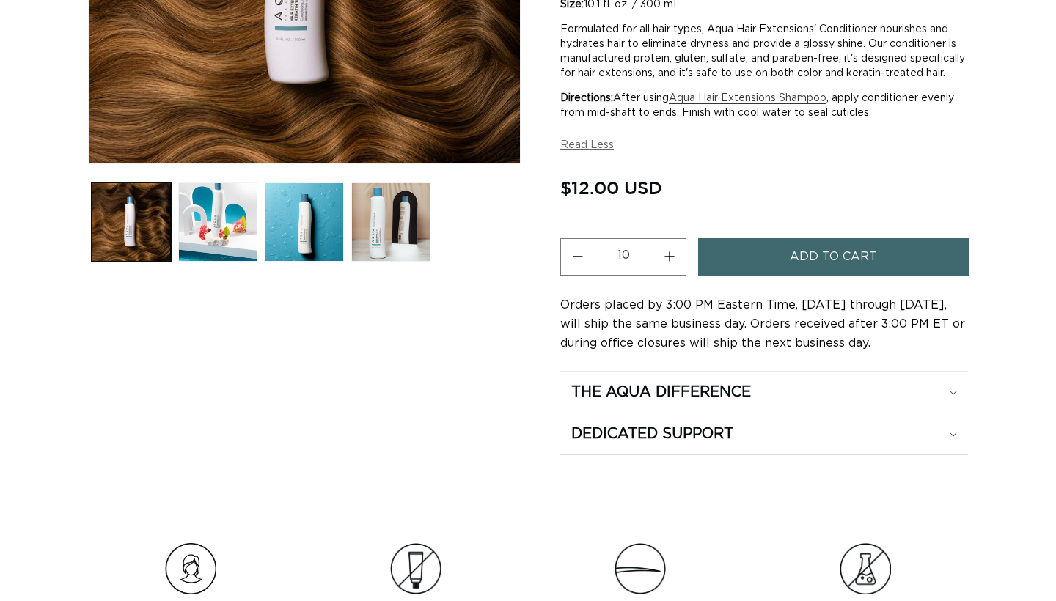
scroll to position [477, 0]
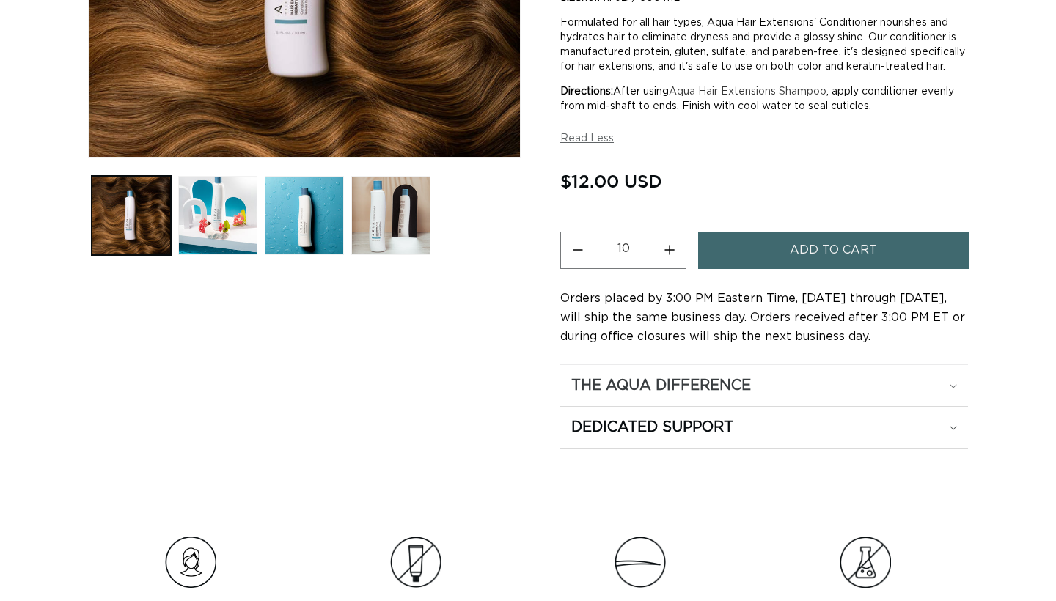
click at [662, 395] on h2 "The Aqua Difference" at bounding box center [661, 385] width 180 height 19
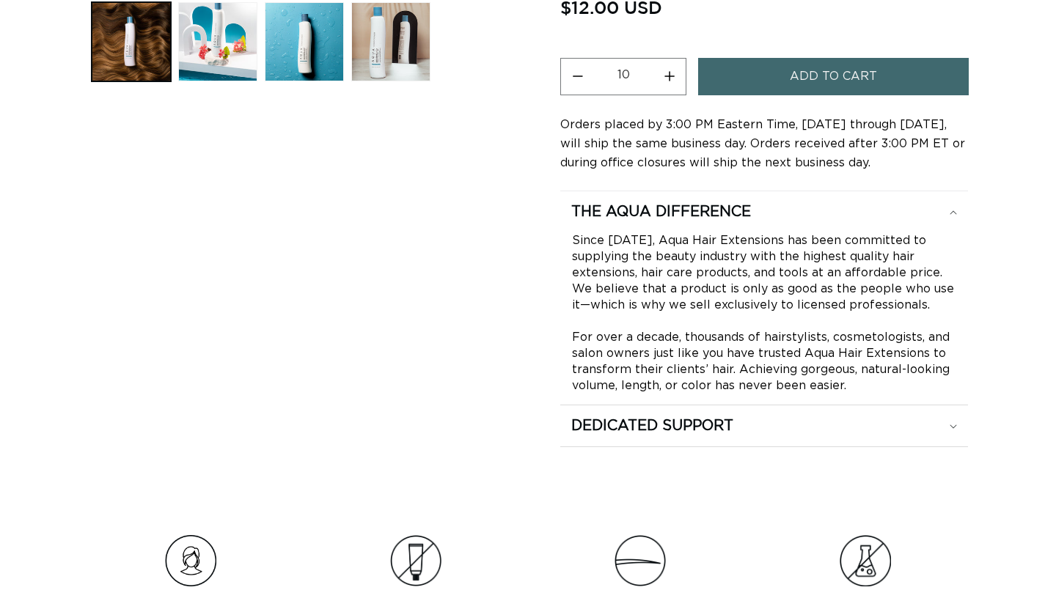
scroll to position [653, 0]
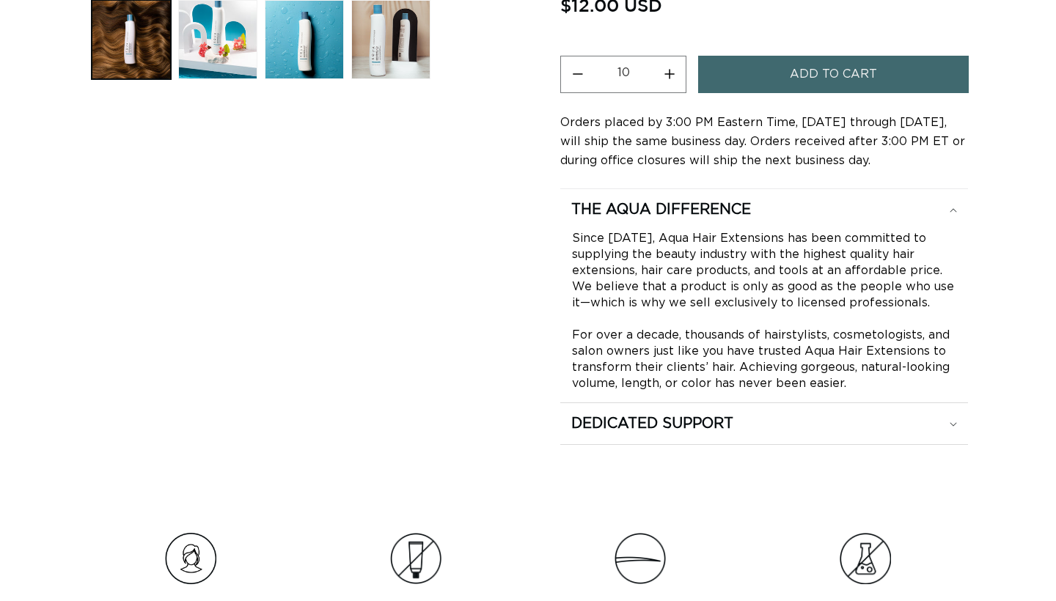
click at [849, 77] on span "Add to cart" at bounding box center [833, 74] width 87 height 37
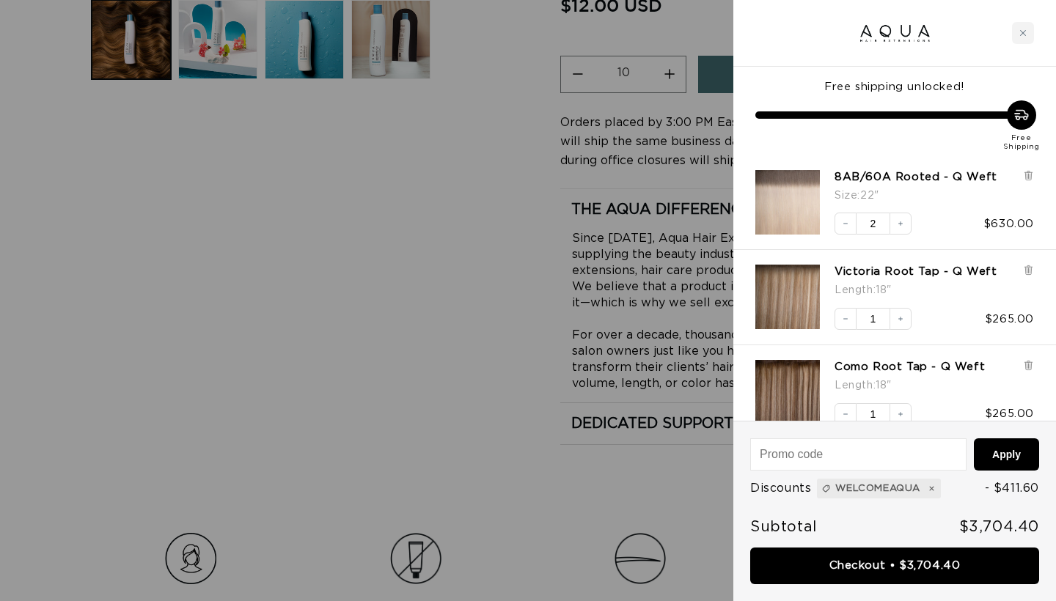
scroll to position [0, 1903]
click at [452, 302] on div at bounding box center [528, 300] width 1056 height 601
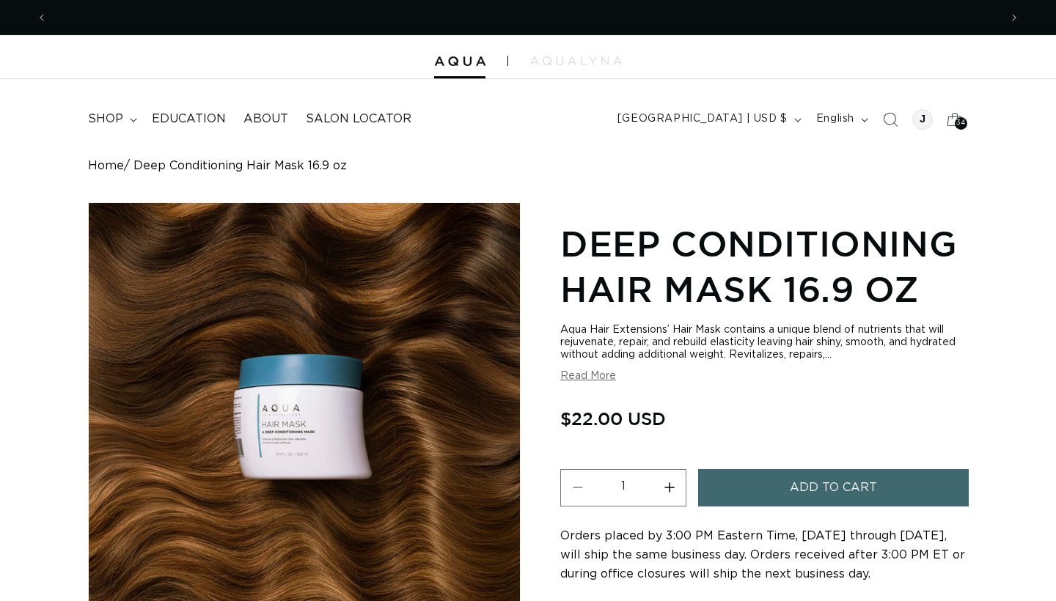
scroll to position [0, 1903]
click at [598, 378] on button "Read More" at bounding box center [588, 376] width 56 height 12
